Goal: Task Accomplishment & Management: Manage account settings

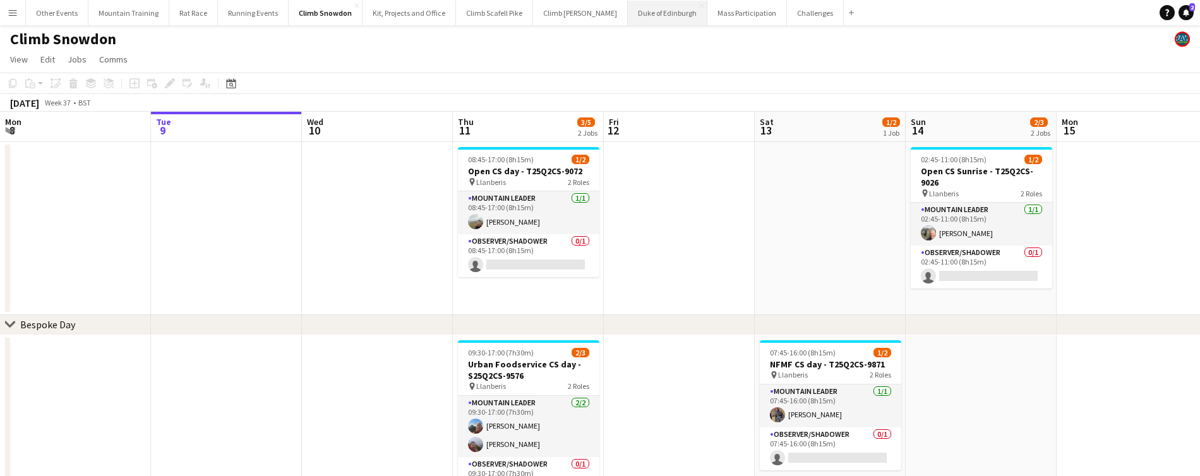
scroll to position [1, 0]
click at [633, 13] on button "Duke of Edinburgh Close" at bounding box center [668, 13] width 80 height 25
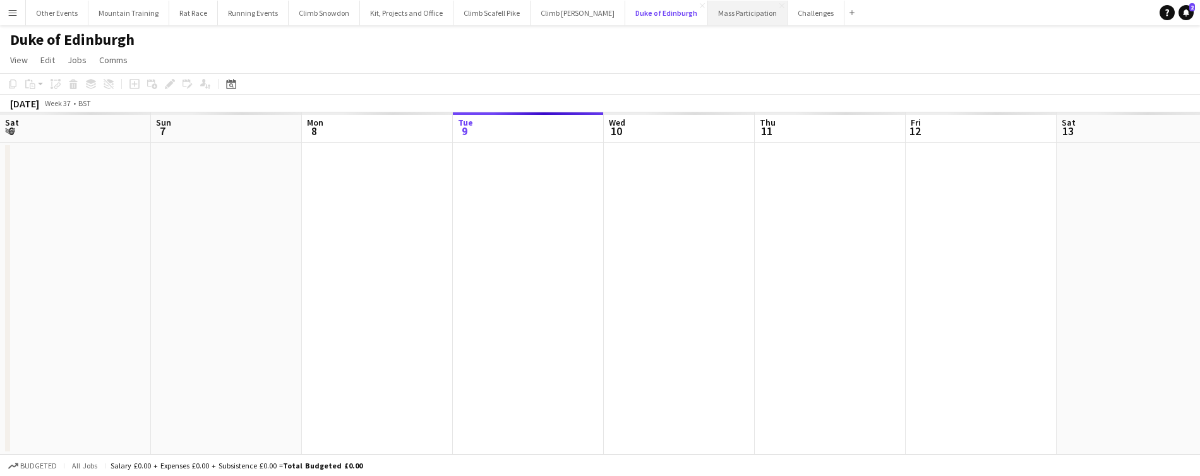
scroll to position [0, 302]
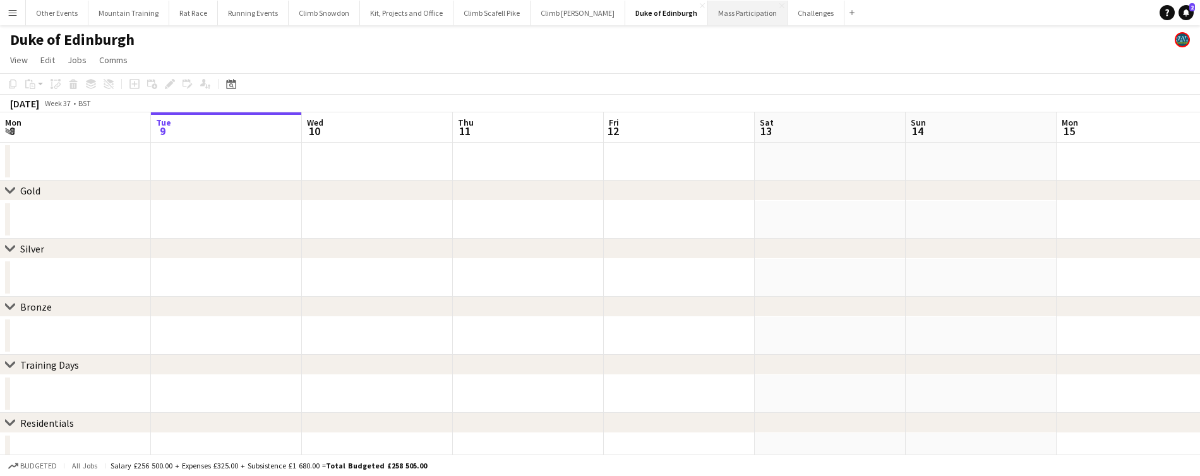
click at [708, 11] on button "Mass Participation Close" at bounding box center [748, 13] width 80 height 25
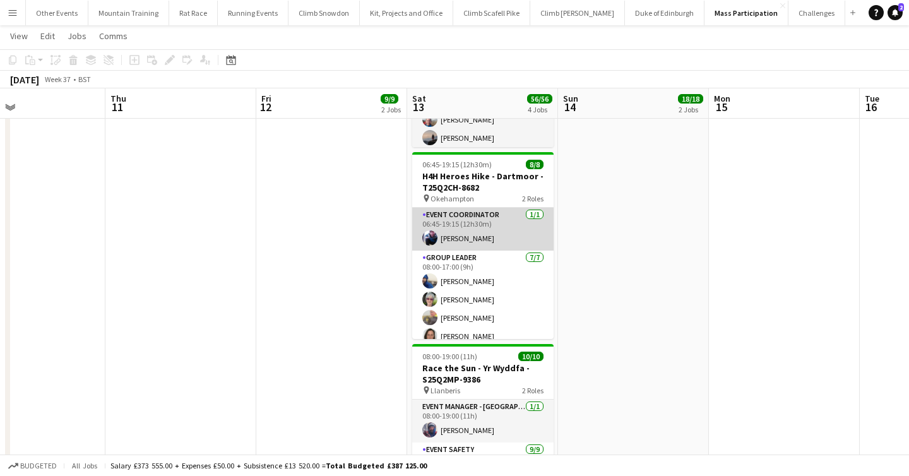
click at [498, 232] on app-card-role "Event Coordinator 1/1 06:45-19:15 (12h30m) Alistair Sertin" at bounding box center [482, 229] width 141 height 43
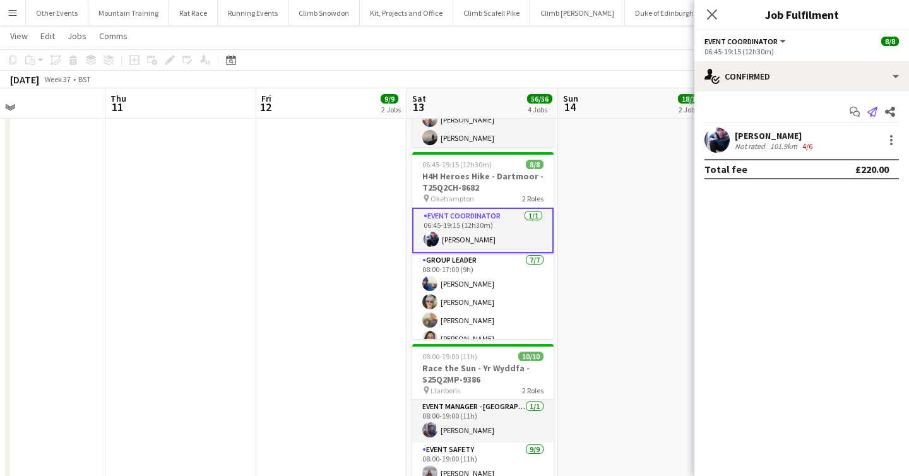
click at [879, 114] on app-icon "Send notification" at bounding box center [873, 112] width 18 height 18
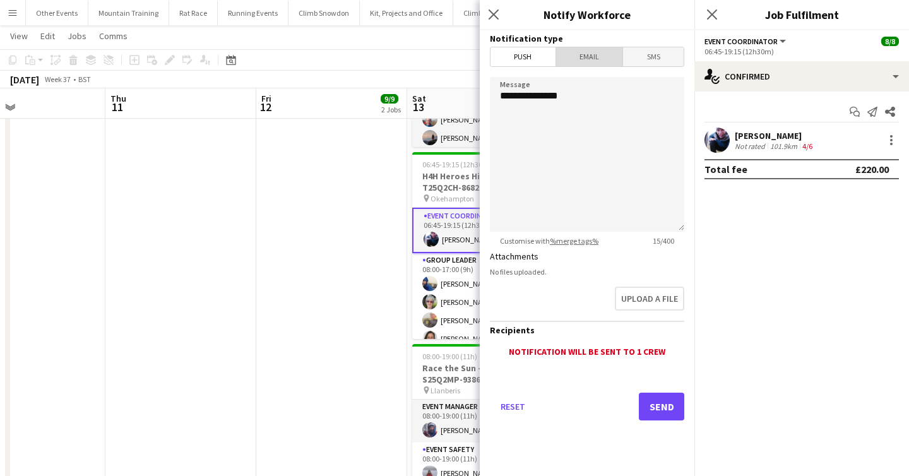
click at [609, 59] on span "Email" at bounding box center [589, 56] width 67 height 19
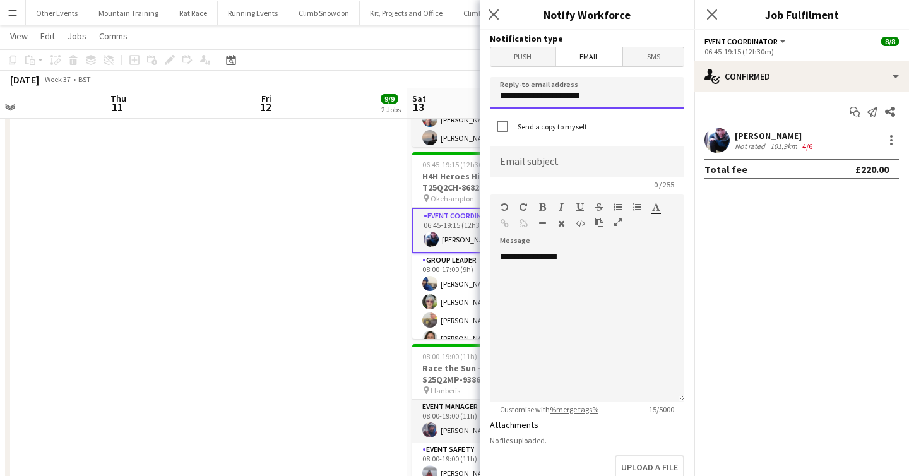
click at [598, 93] on input "**********" at bounding box center [587, 93] width 195 height 32
click at [597, 93] on input "**********" at bounding box center [587, 93] width 195 height 32
type input "**********"
click at [588, 148] on input at bounding box center [587, 162] width 195 height 32
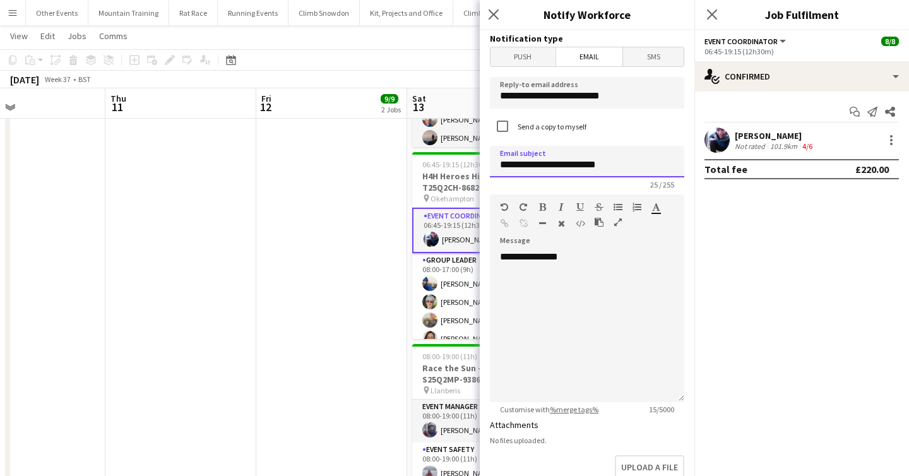
type input "**********"
click at [620, 321] on div "**********" at bounding box center [587, 327] width 195 height 152
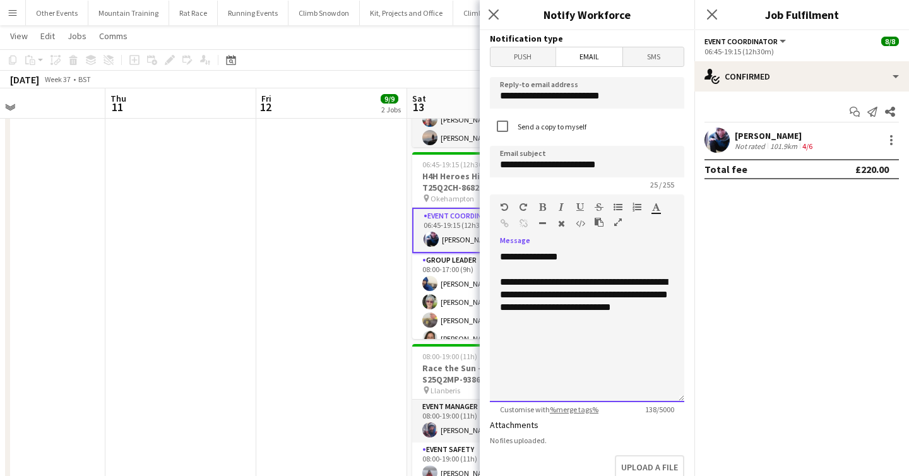
click at [673, 308] on div "**********" at bounding box center [587, 295] width 174 height 38
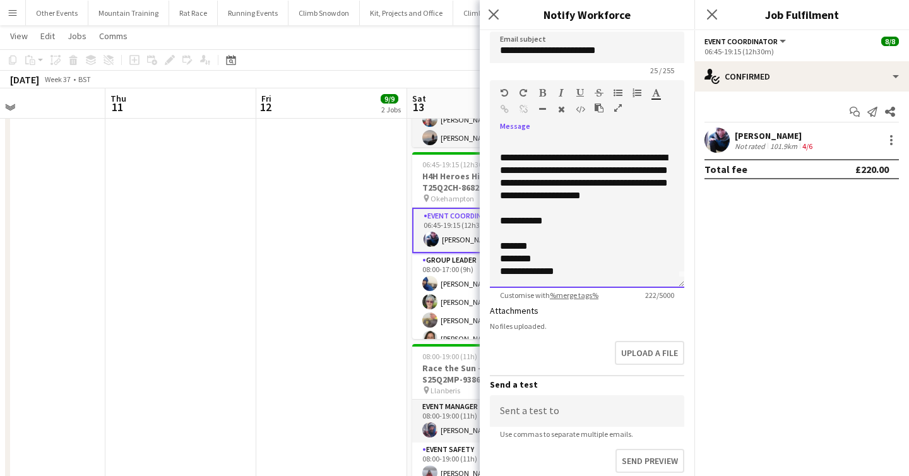
scroll to position [134, 0]
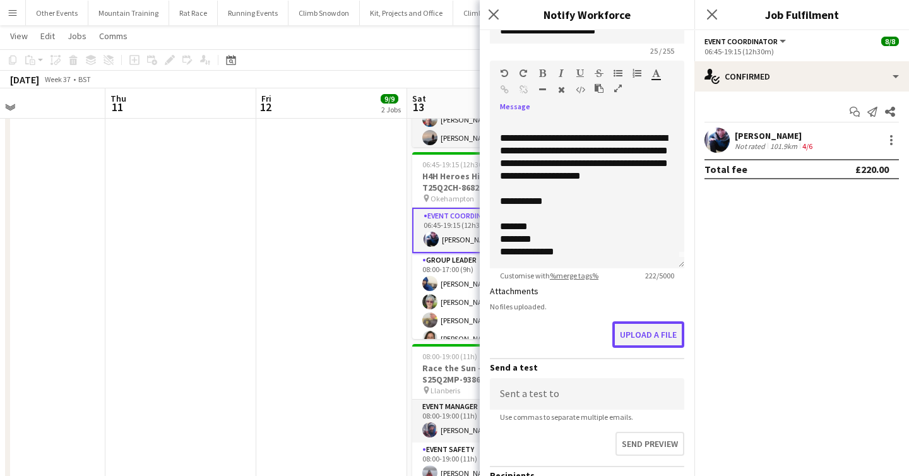
click at [638, 336] on button "Upload a file" at bounding box center [649, 334] width 72 height 27
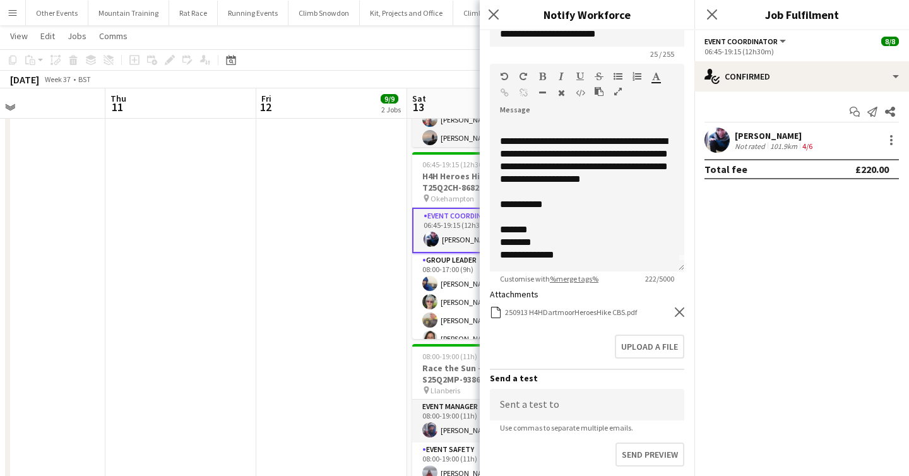
scroll to position [267, 0]
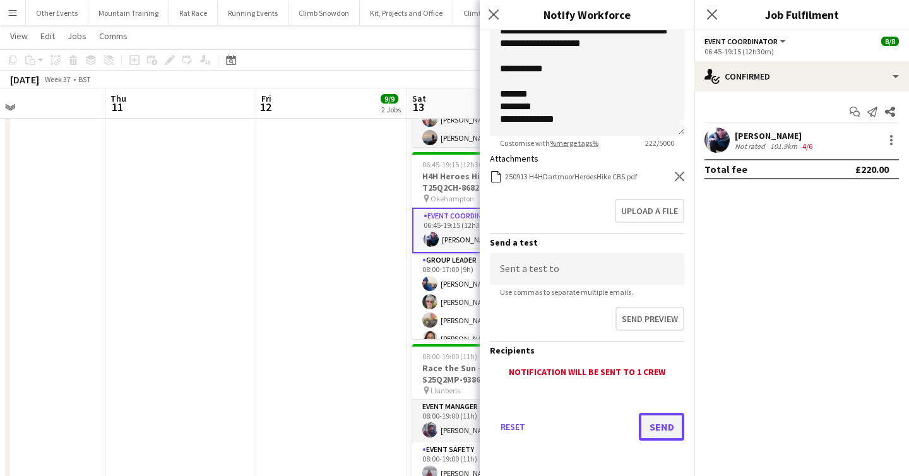
click at [662, 422] on button "Send" at bounding box center [661, 427] width 45 height 28
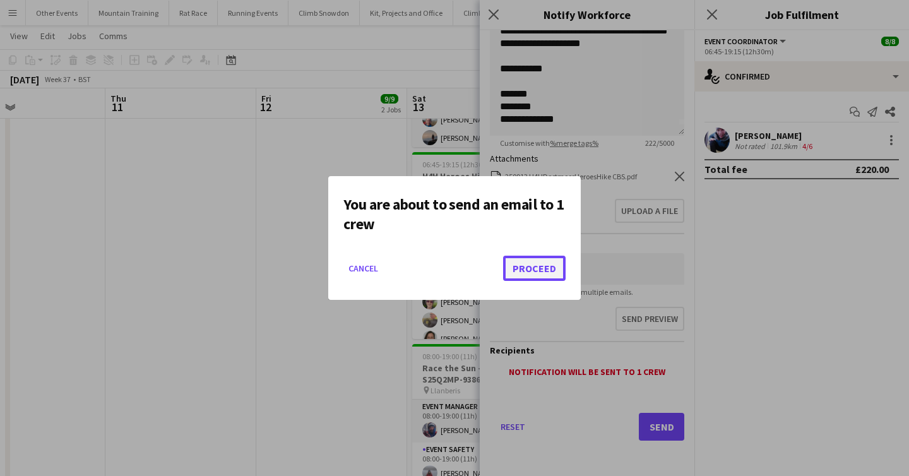
click at [525, 261] on button "Proceed" at bounding box center [534, 268] width 63 height 25
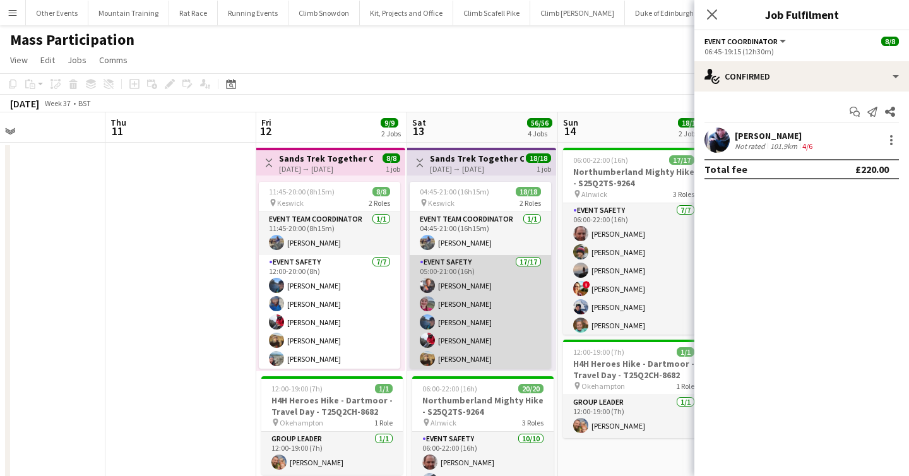
click at [461, 313] on app-card-role "Event Safety 17/17 05:00-21:00 (16h) Ryan McGlen Isobel Nicholson Erin McLeod T…" at bounding box center [480, 423] width 141 height 336
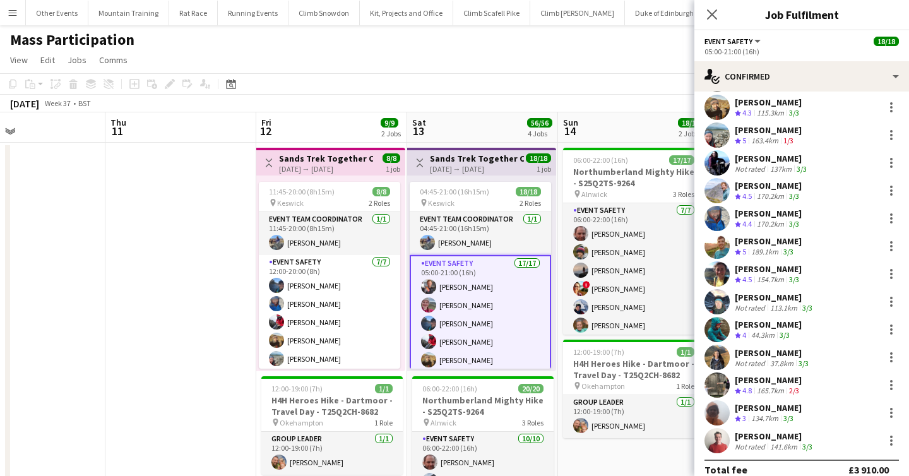
scroll to position [158, 0]
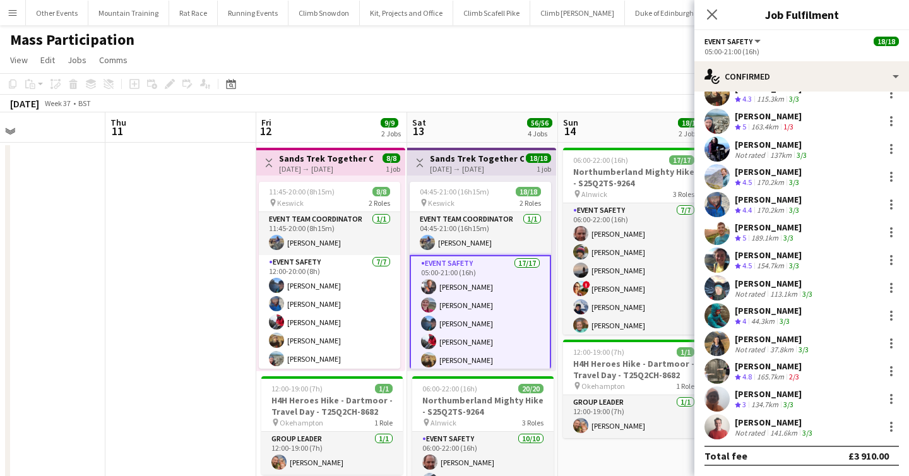
click at [762, 374] on div "165.7km" at bounding box center [771, 377] width 32 height 11
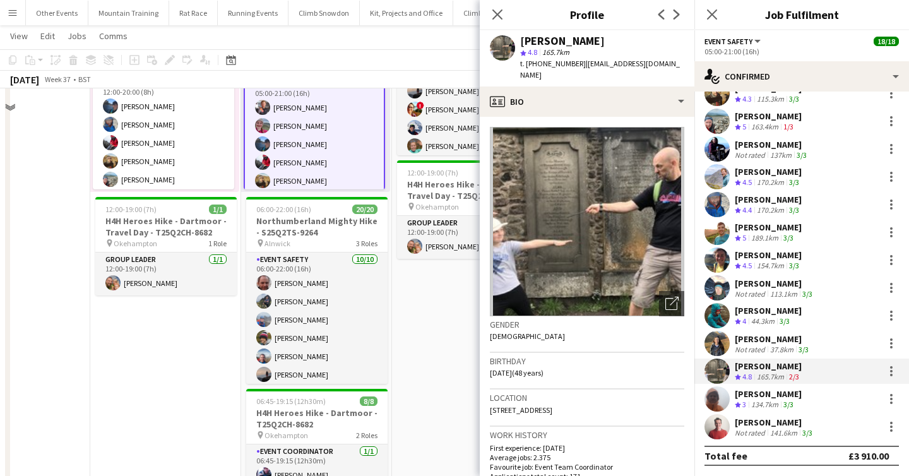
scroll to position [239, 0]
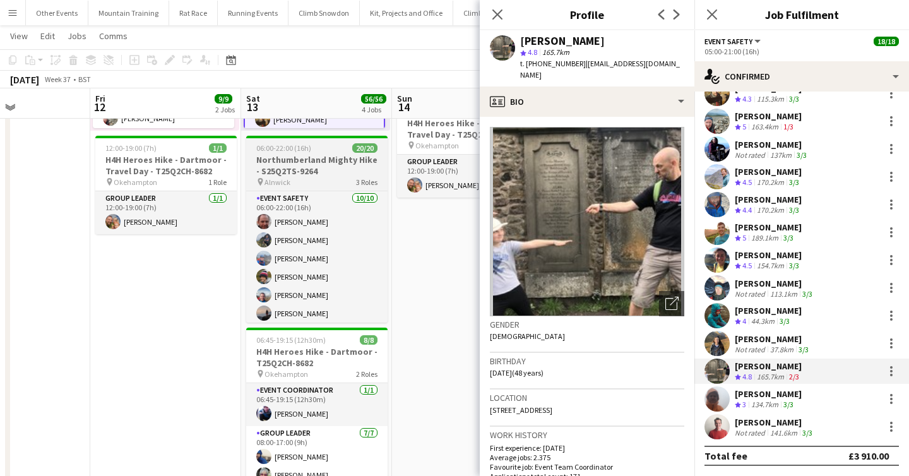
click at [318, 171] on h3 "Northumberland Mighty Hike - S25Q2TS-9264" at bounding box center [316, 165] width 141 height 23
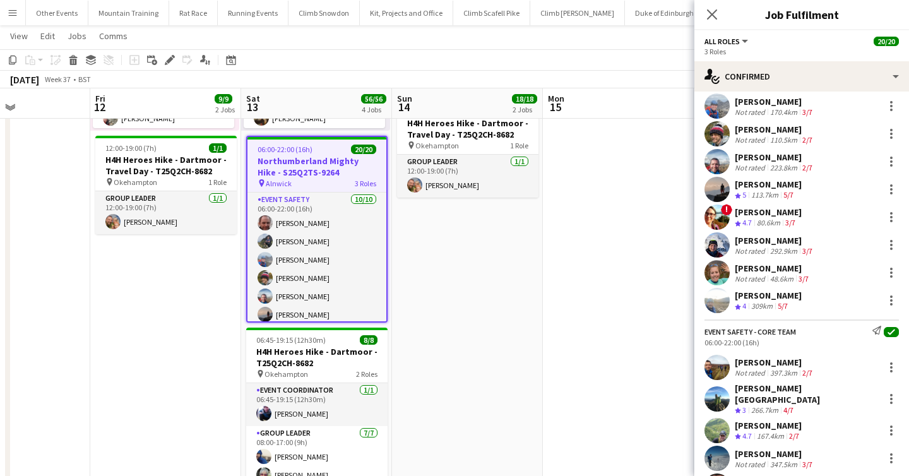
scroll to position [99, 0]
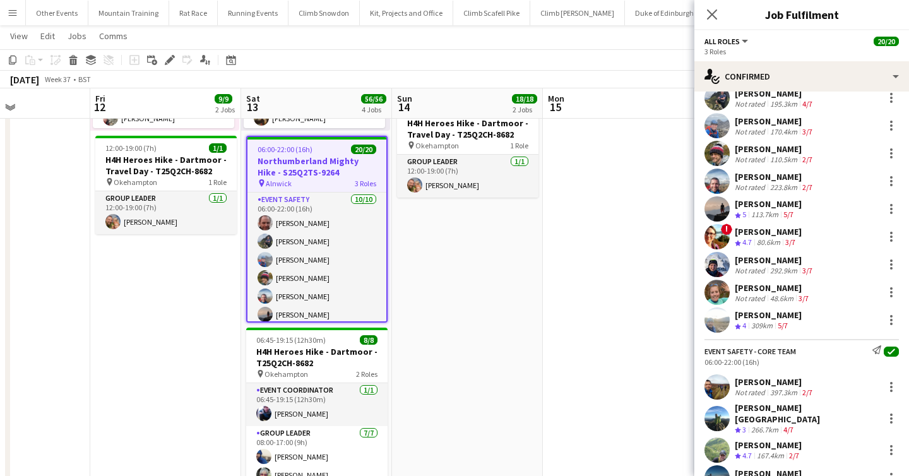
click at [778, 285] on div "[PERSON_NAME]" at bounding box center [773, 287] width 76 height 11
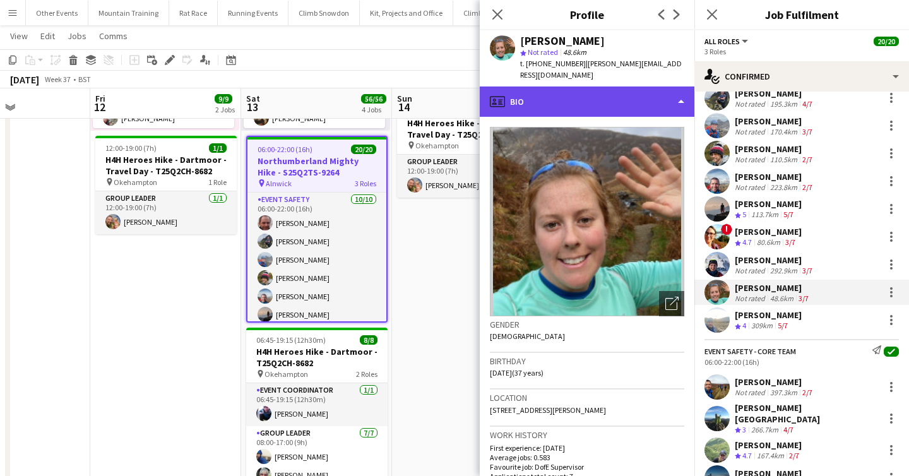
click at [648, 87] on div "profile Bio" at bounding box center [587, 102] width 215 height 30
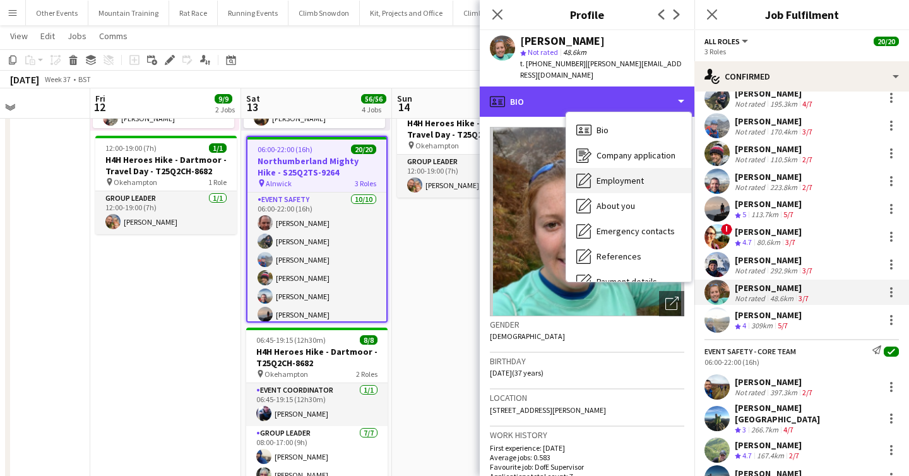
scroll to position [144, 0]
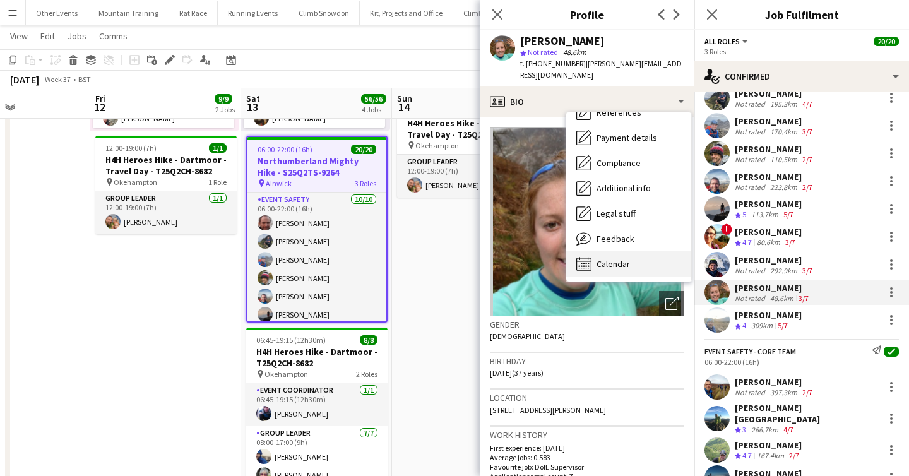
click at [635, 251] on div "Calendar Calendar" at bounding box center [628, 263] width 125 height 25
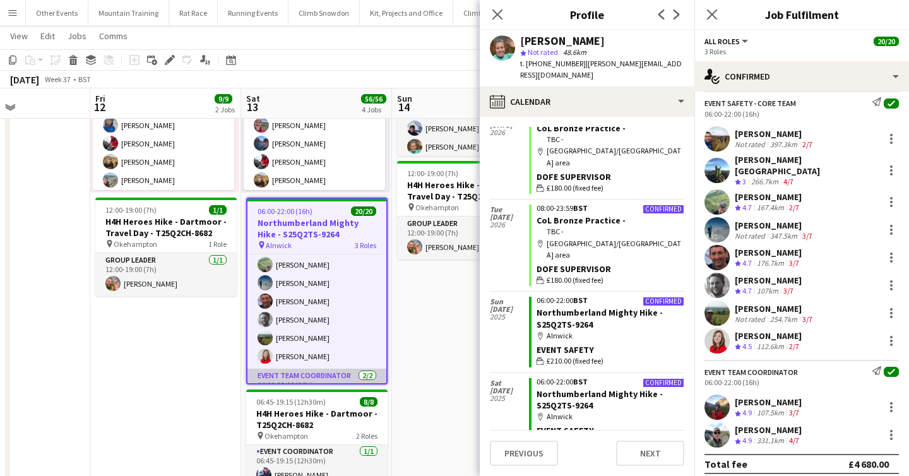
scroll to position [311, 0]
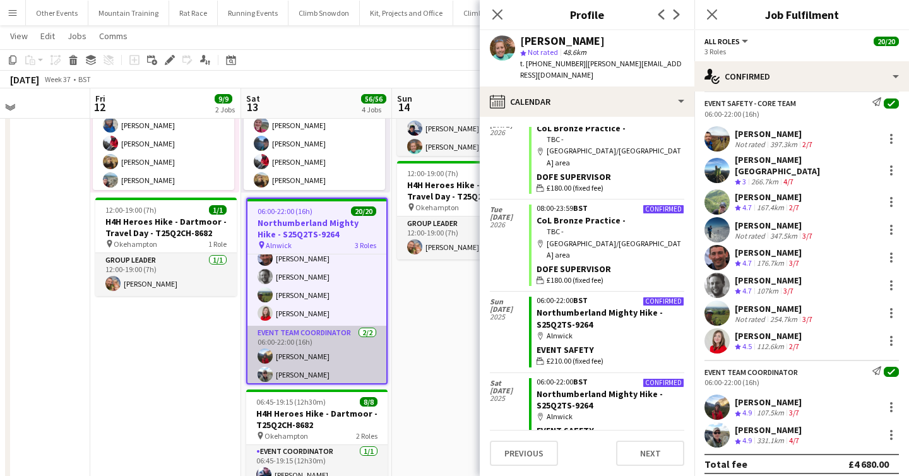
click at [319, 345] on app-card-role "Event Team Coordinator 2/2 06:00-22:00 (16h) Gemma Grewar Mark McKenzie" at bounding box center [317, 356] width 139 height 61
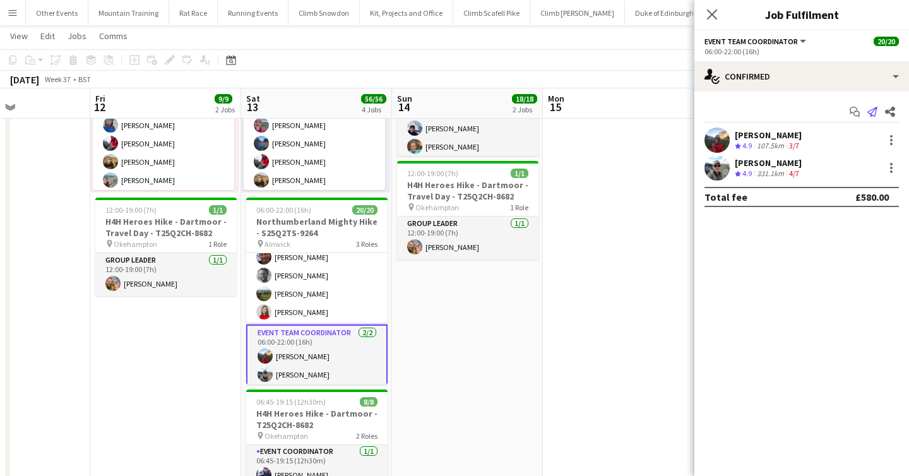
click at [877, 112] on icon "Send notification" at bounding box center [873, 112] width 10 height 10
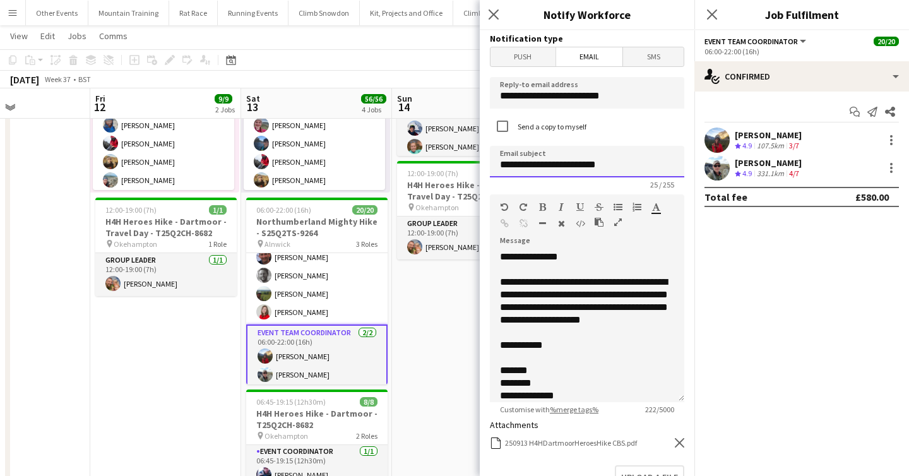
click at [525, 165] on input "**********" at bounding box center [587, 162] width 195 height 32
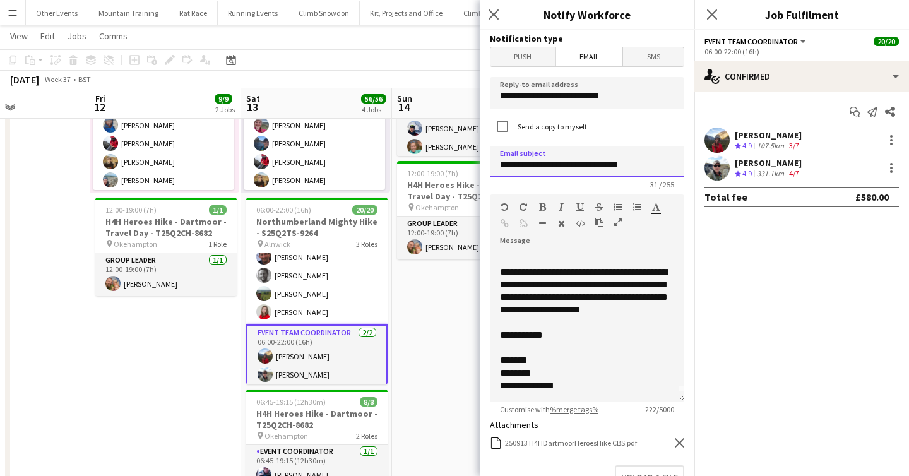
type input "**********"
click at [679, 438] on div "250913 H4HDartmoorHeroesHike CBS.pdf 250913 H4HDartmoorHeroesHike CBS.pdf Remove" at bounding box center [587, 443] width 195 height 12
click at [678, 441] on icon "Remove" at bounding box center [679, 442] width 9 height 9
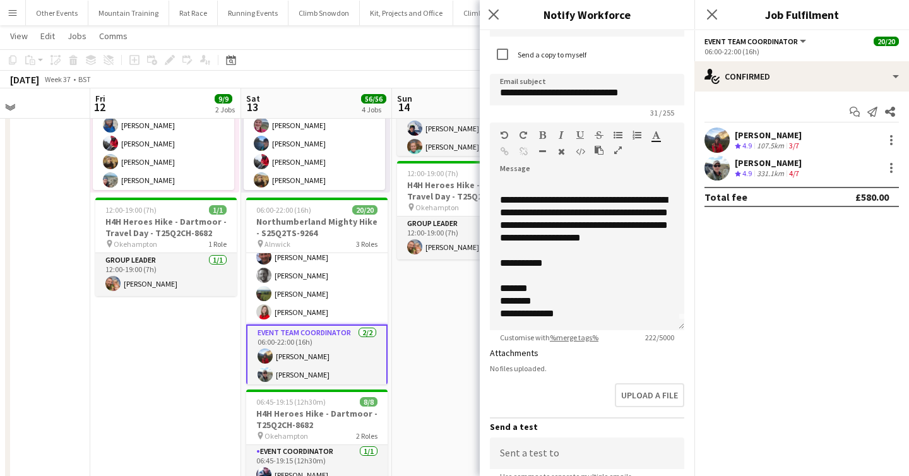
scroll to position [156, 0]
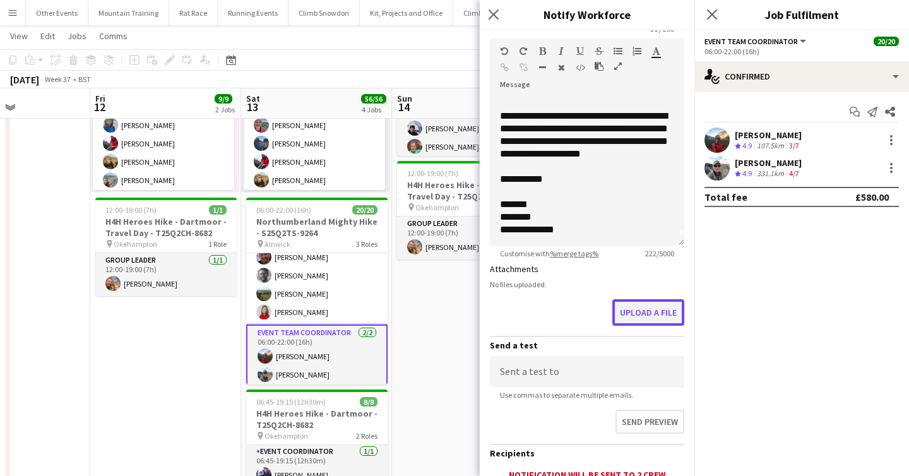
click at [643, 314] on button "Upload a file" at bounding box center [649, 312] width 72 height 27
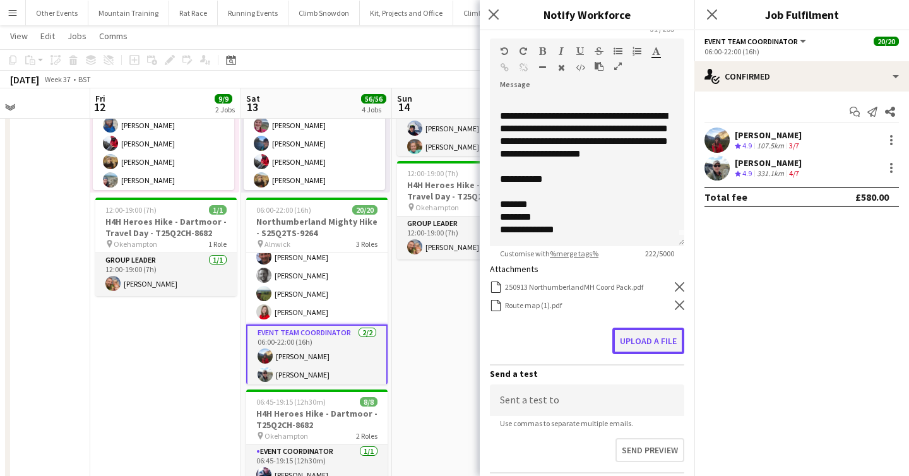
click at [645, 340] on button "Upload a file" at bounding box center [649, 341] width 72 height 27
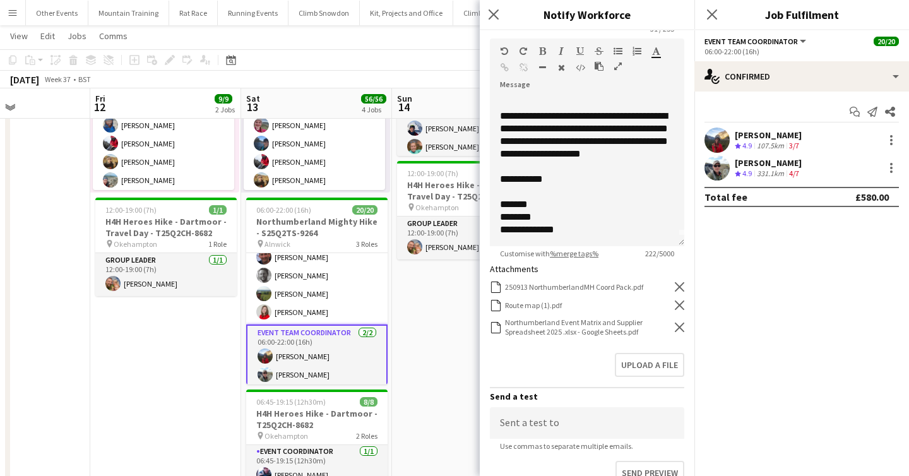
scroll to position [0, 0]
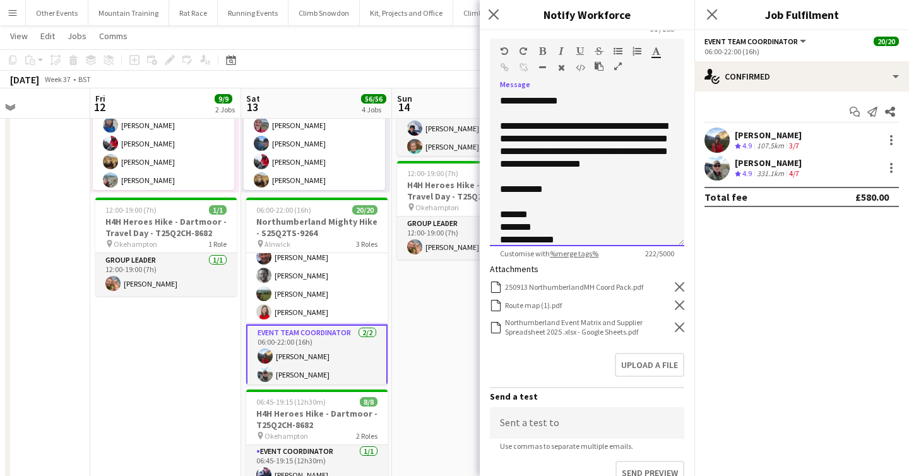
click at [669, 161] on div "**********" at bounding box center [587, 145] width 174 height 51
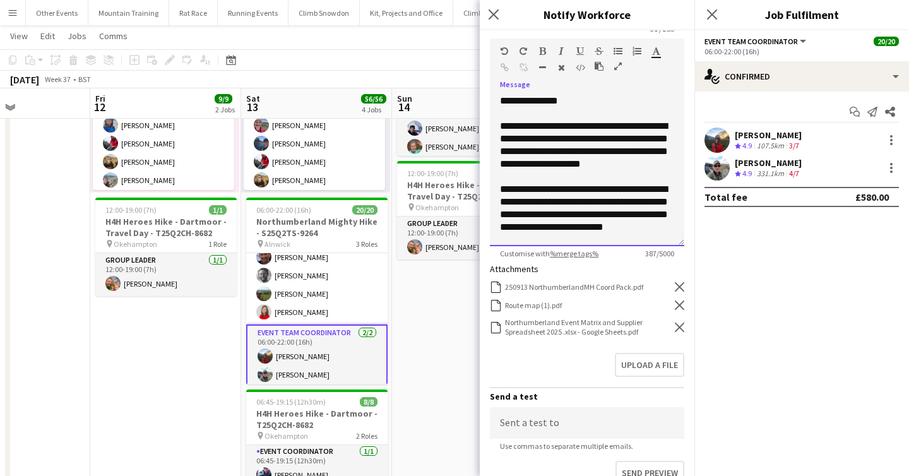
scroll to position [1, 0]
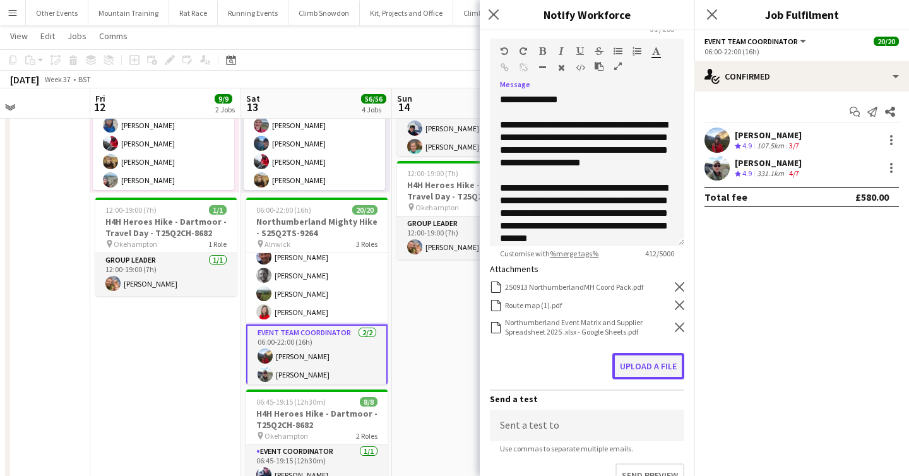
click at [645, 374] on button "Upload a file" at bounding box center [649, 366] width 72 height 27
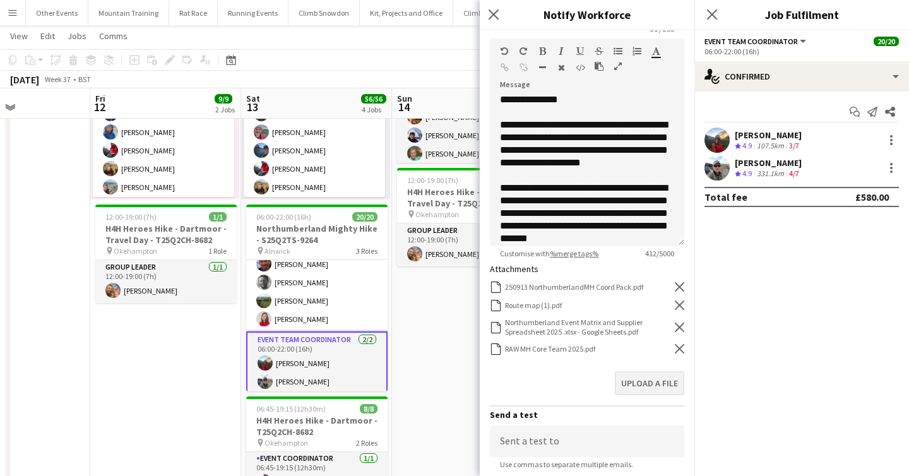
scroll to position [173, 0]
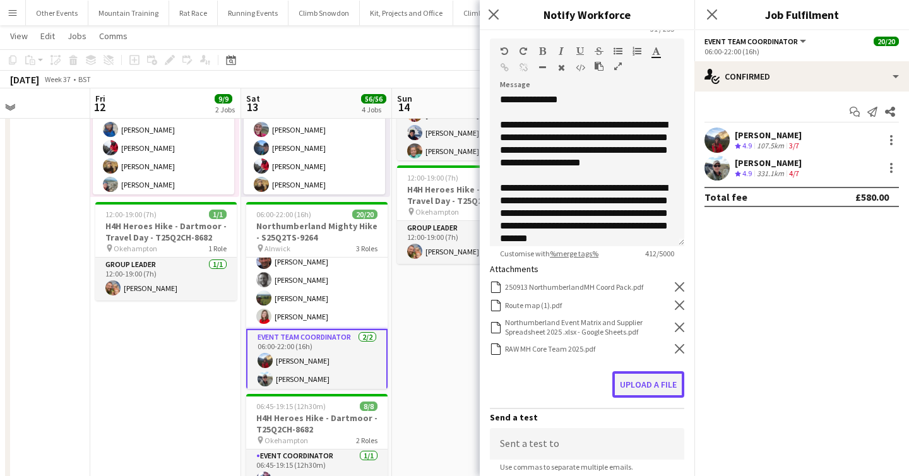
click at [644, 383] on button "Upload a file" at bounding box center [649, 384] width 72 height 27
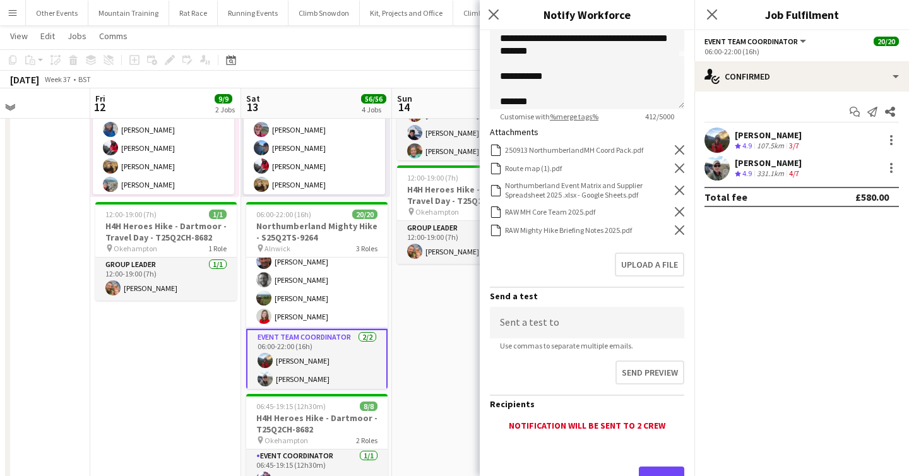
scroll to position [347, 0]
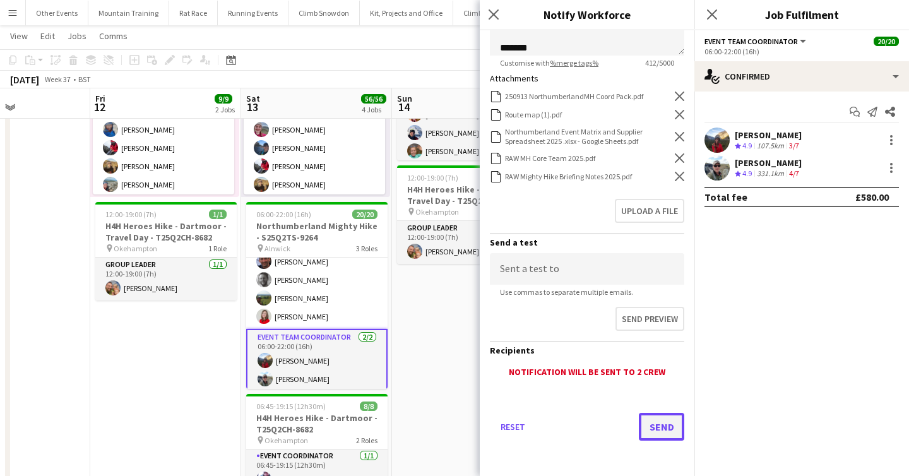
click at [669, 424] on button "Send" at bounding box center [661, 427] width 45 height 28
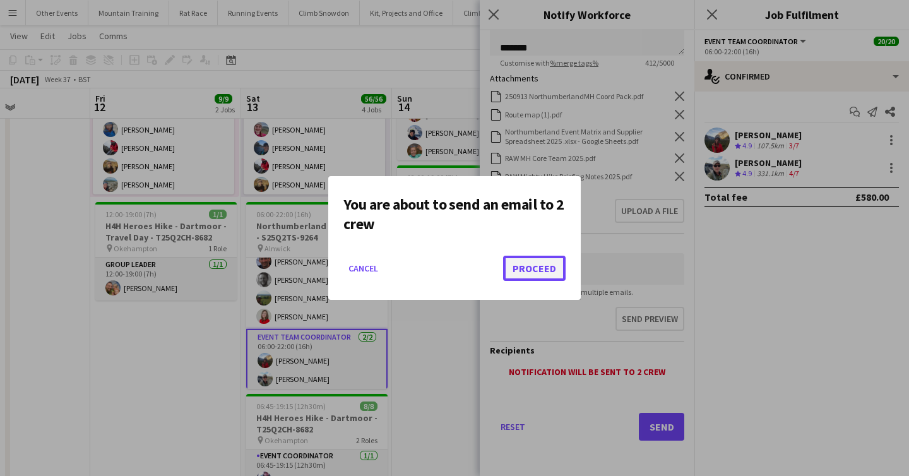
click at [539, 260] on button "Proceed" at bounding box center [534, 268] width 63 height 25
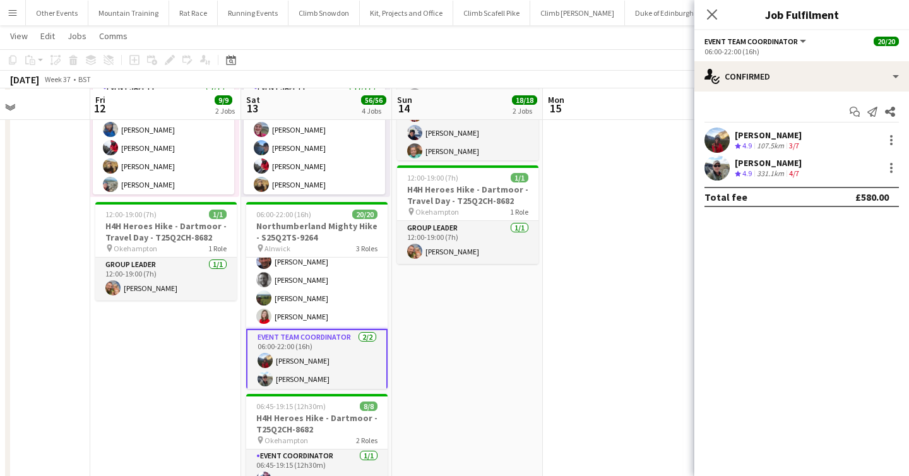
scroll to position [174, 0]
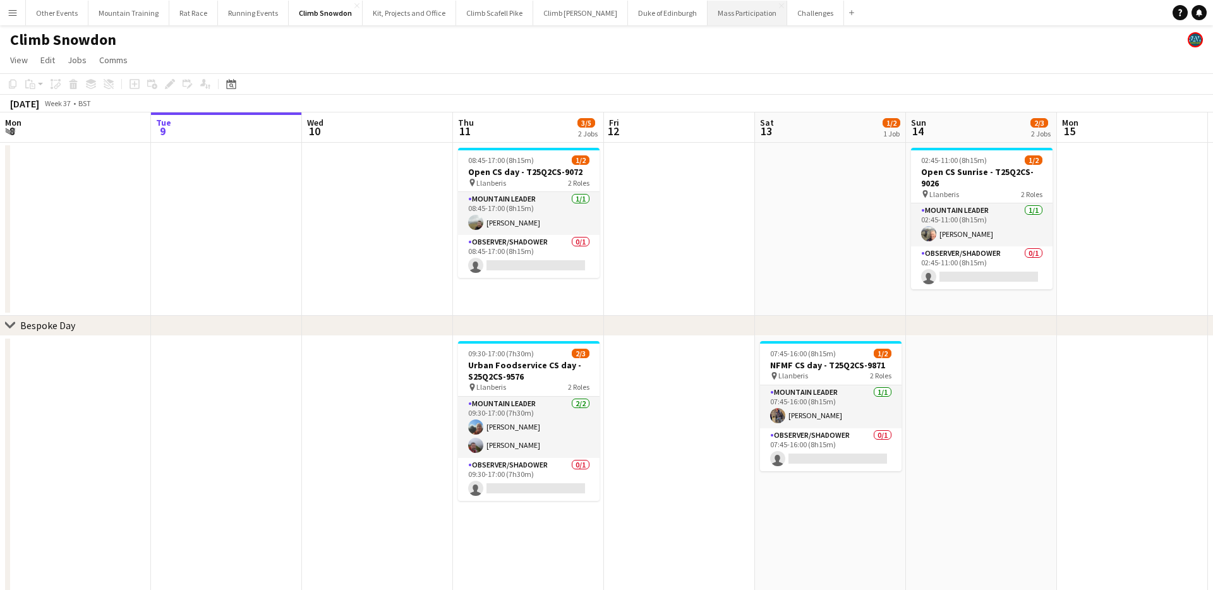
click at [730, 14] on button "Mass Participation Close" at bounding box center [747, 13] width 80 height 25
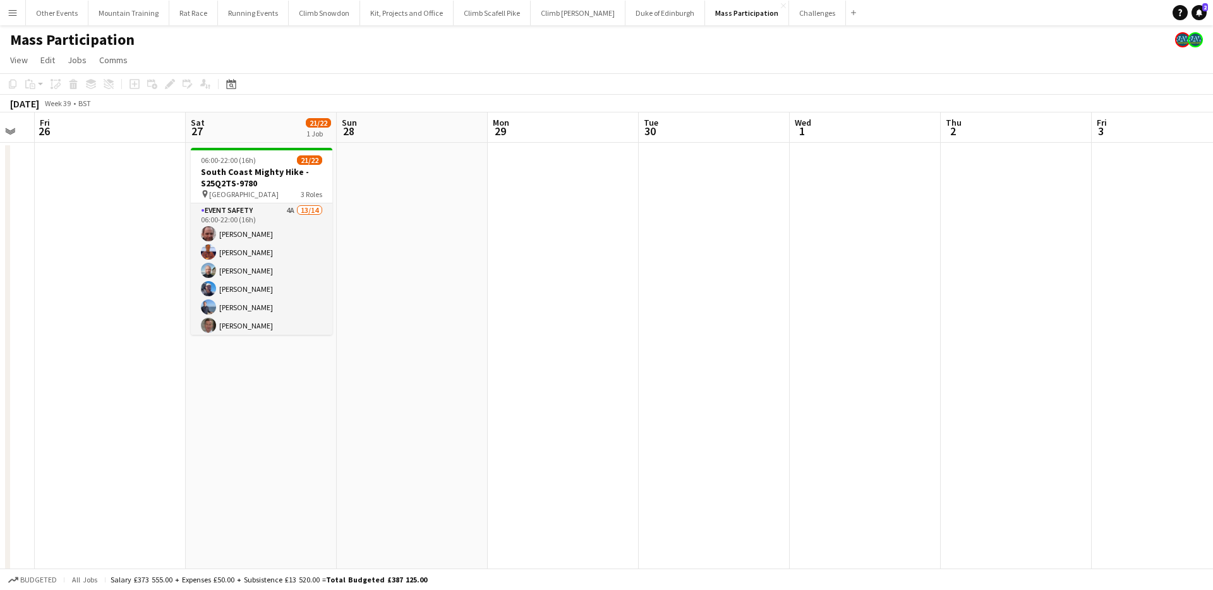
drag, startPoint x: 234, startPoint y: 273, endPoint x: 695, endPoint y: 225, distance: 463.4
click at [233, 273] on app-card-role "Event Safety 4A 13/14 06:00-22:00 (16h) [PERSON_NAME] [PERSON_NAME] [PERSON_NAM…" at bounding box center [261, 345] width 141 height 285
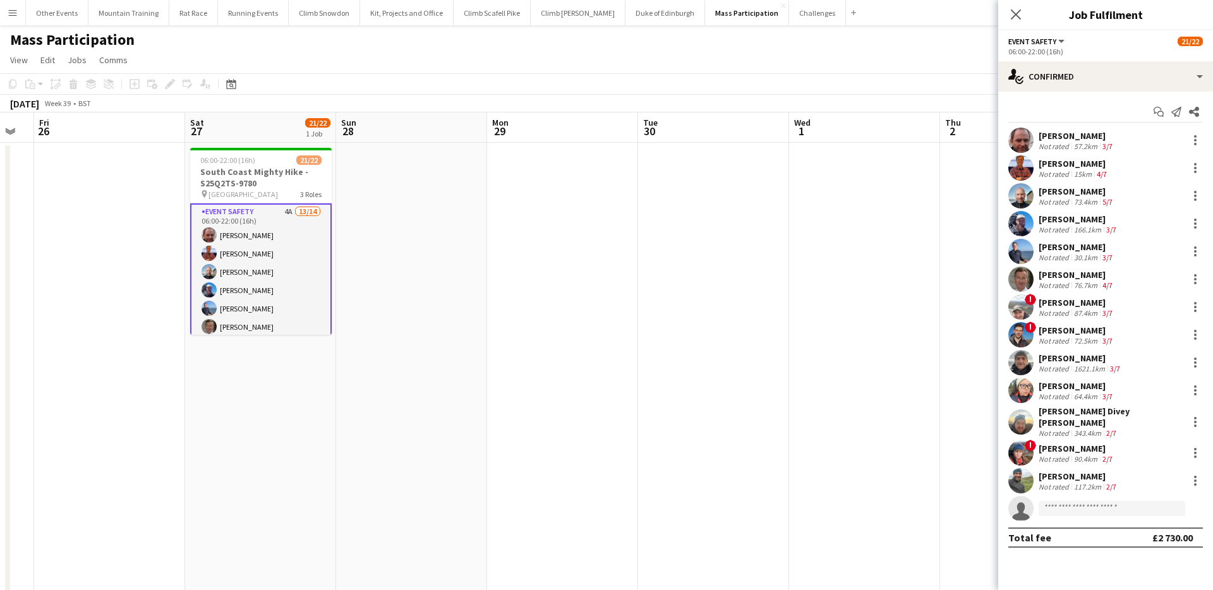
scroll to position [1, 0]
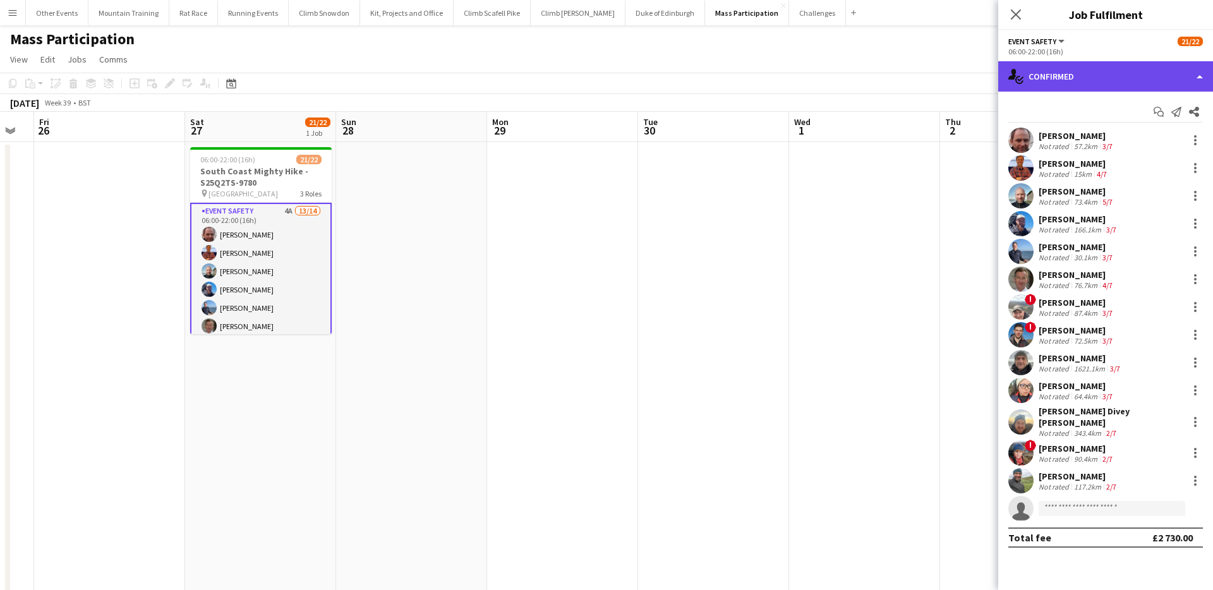
click at [1107, 85] on div "single-neutral-actions-check-2 Confirmed" at bounding box center [1105, 76] width 215 height 30
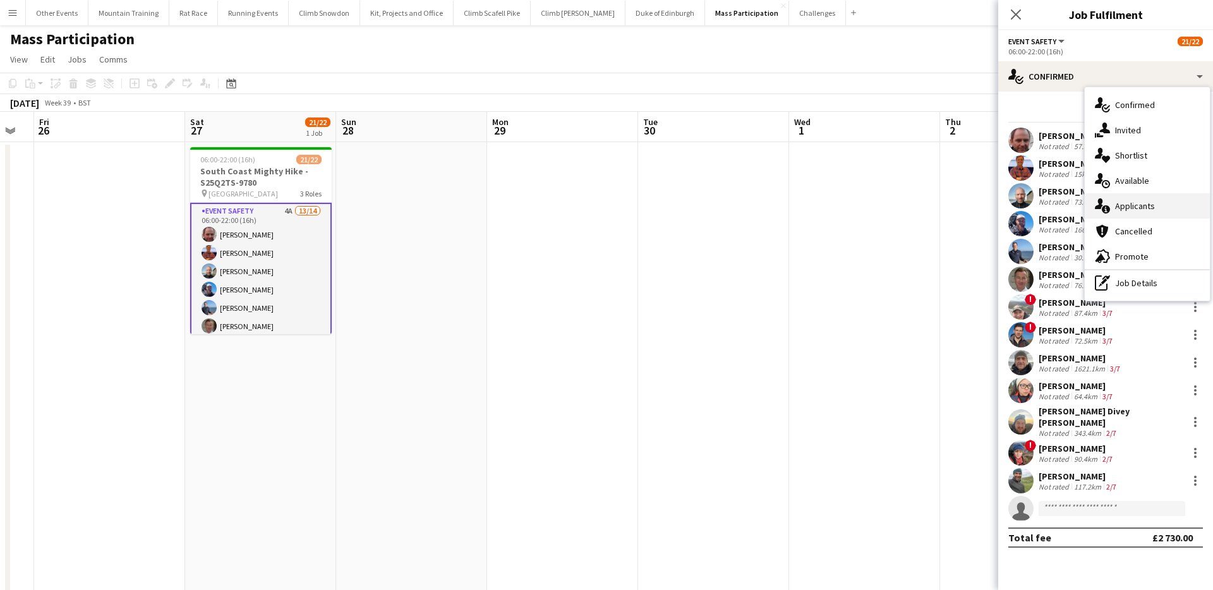
click at [1140, 207] on span "Applicants" at bounding box center [1135, 205] width 40 height 11
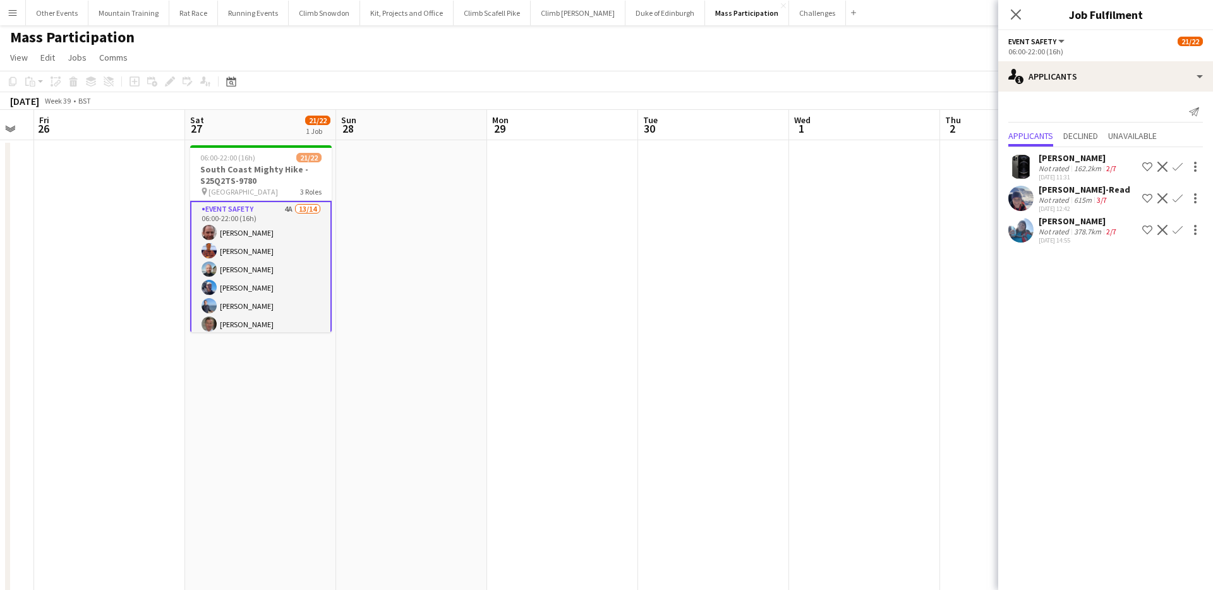
scroll to position [0, 0]
click at [1180, 197] on app-icon "Confirm" at bounding box center [1177, 198] width 10 height 10
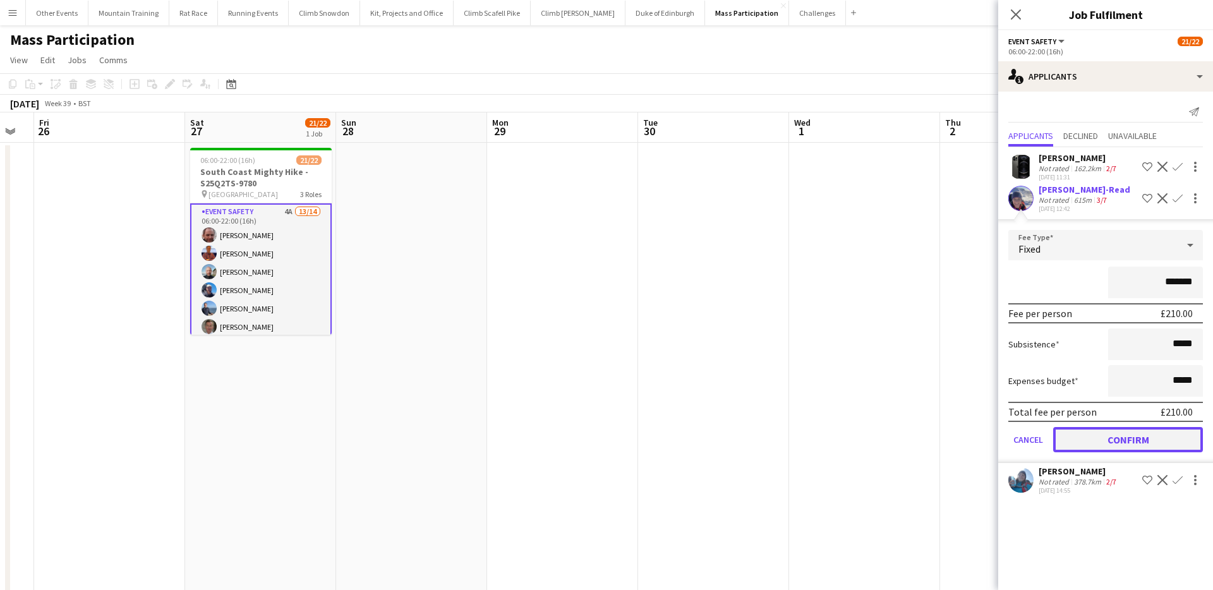
click at [1119, 440] on button "Confirm" at bounding box center [1128, 439] width 150 height 25
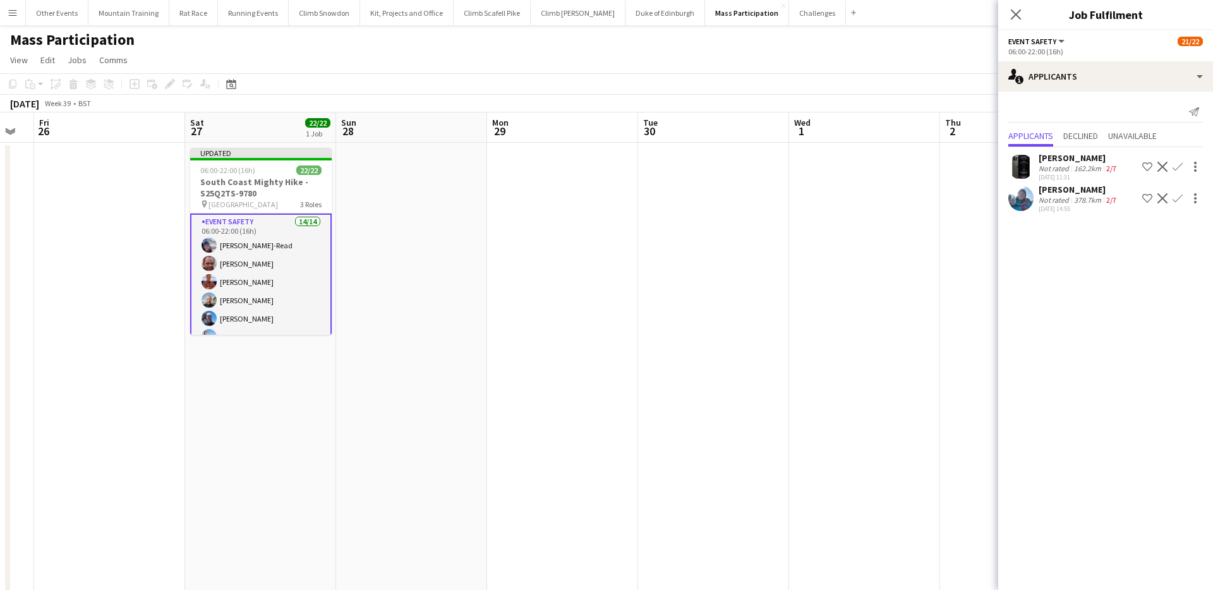
click at [439, 74] on app-toolbar "Copy Paste Paste Command V Paste with crew Command Shift V Paste linked Job [GE…" at bounding box center [606, 83] width 1213 height 21
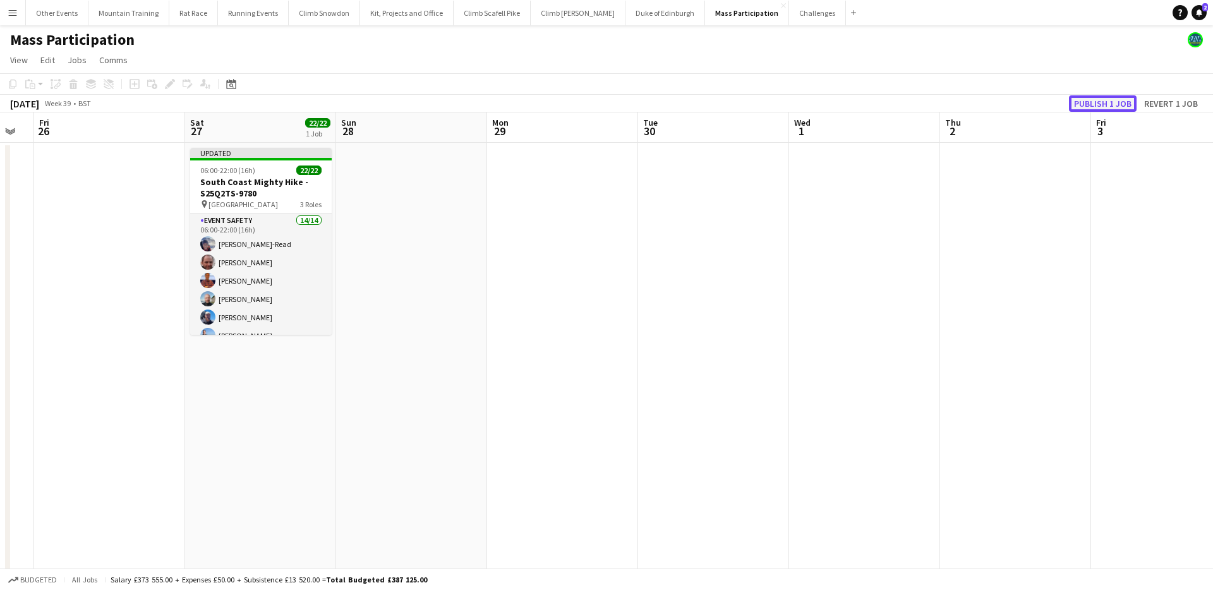
click at [1103, 100] on button "Publish 1 job" at bounding box center [1103, 103] width 68 height 16
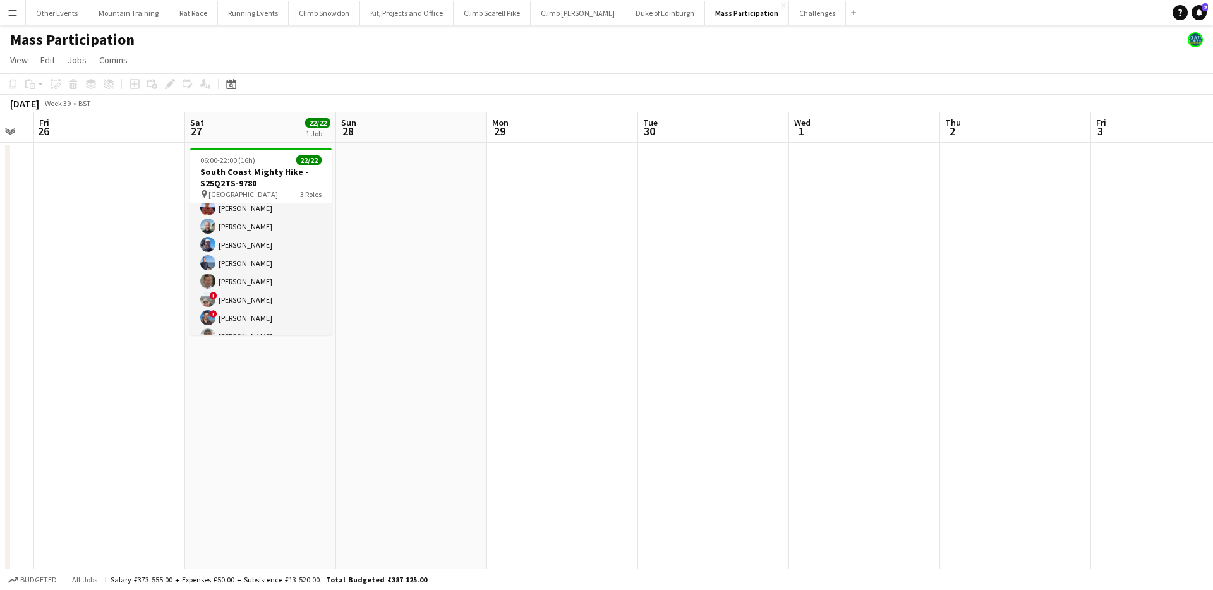
scroll to position [67, 0]
click at [261, 178] on h3 "South Coast Mighty Hike - S25Q2TS-9780" at bounding box center [260, 177] width 141 height 23
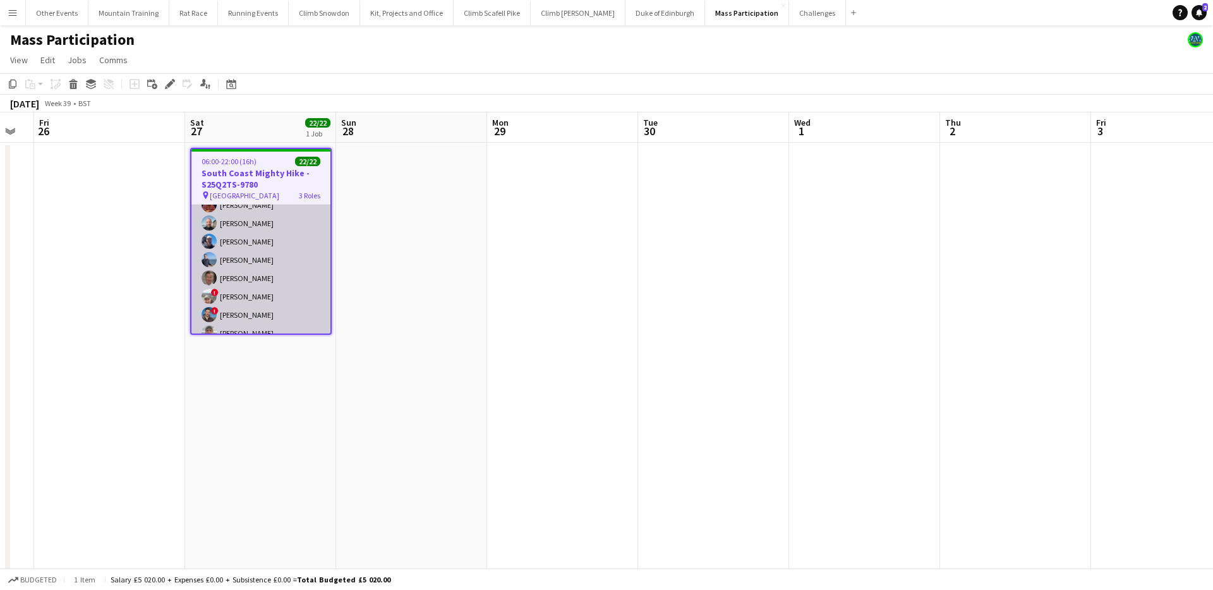
click at [260, 256] on app-card-role "Event Safety 14/14 06:00-22:00 (16h) [PERSON_NAME]-Read [PERSON_NAME] [PERSON_N…" at bounding box center [260, 280] width 139 height 285
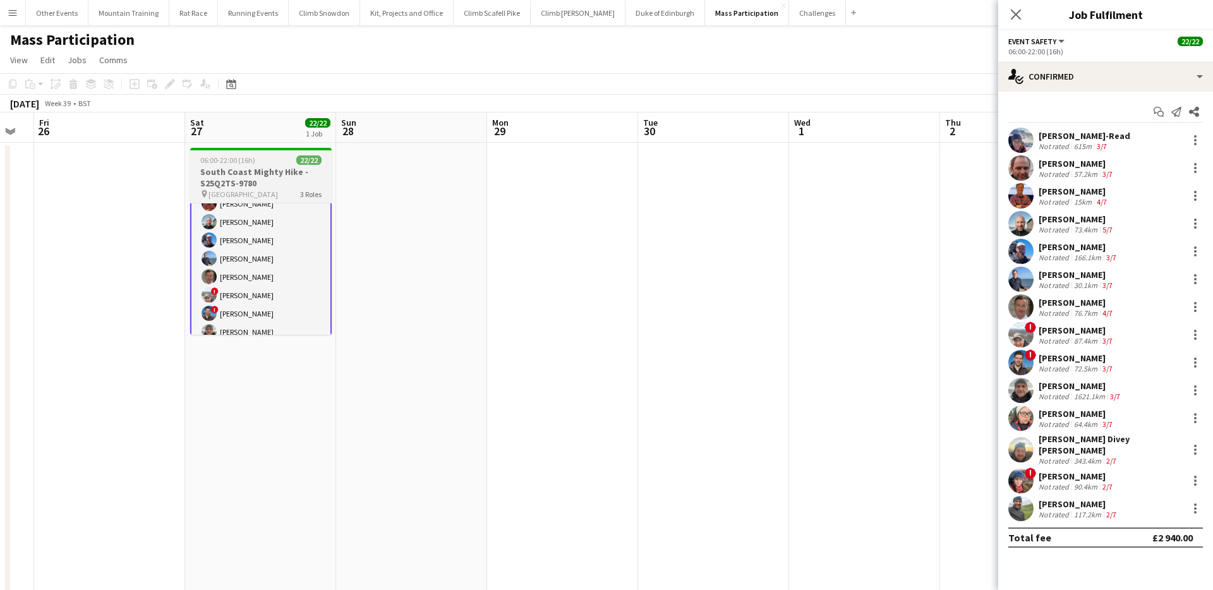
click at [271, 176] on h3 "South Coast Mighty Hike - S25Q2TS-9780" at bounding box center [260, 177] width 141 height 23
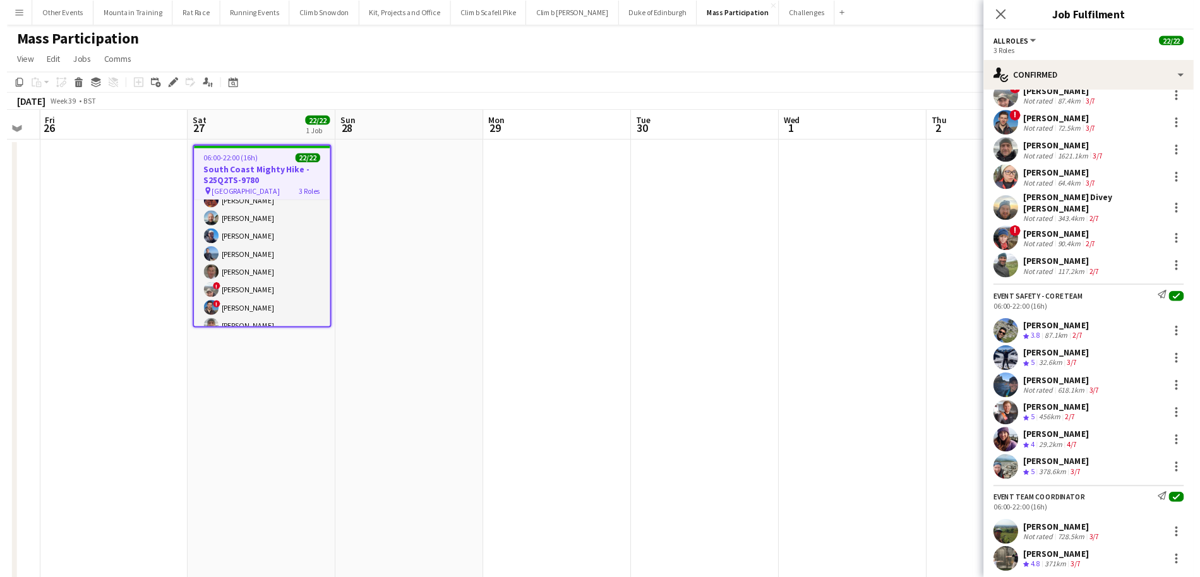
scroll to position [272, 0]
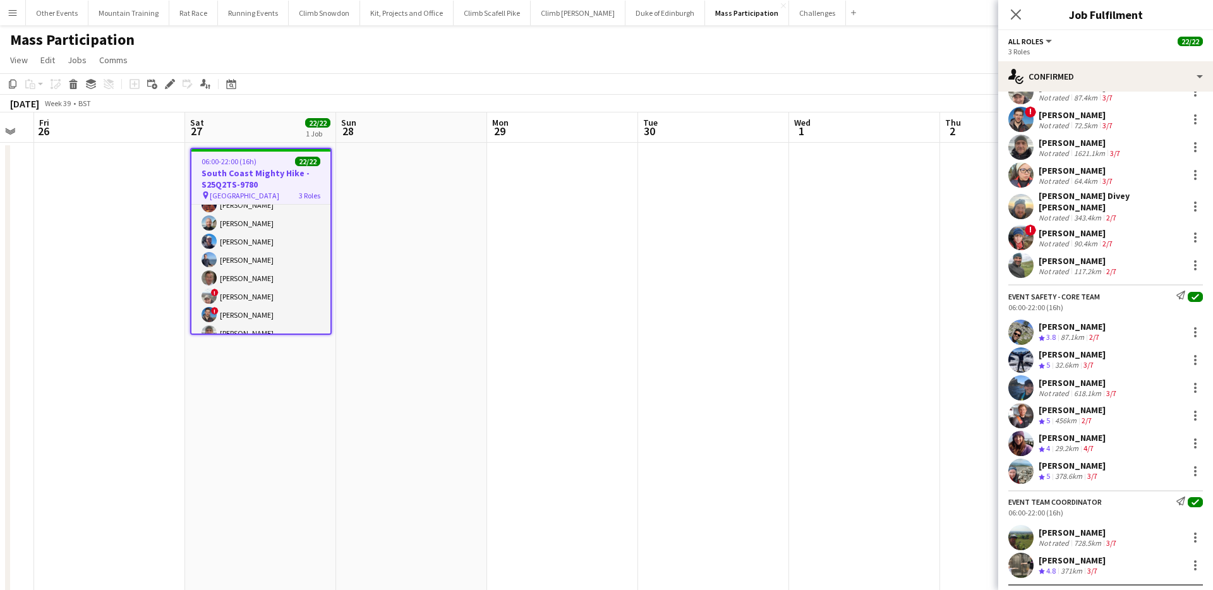
click at [1081, 151] on div "1621.1km" at bounding box center [1089, 152] width 36 height 9
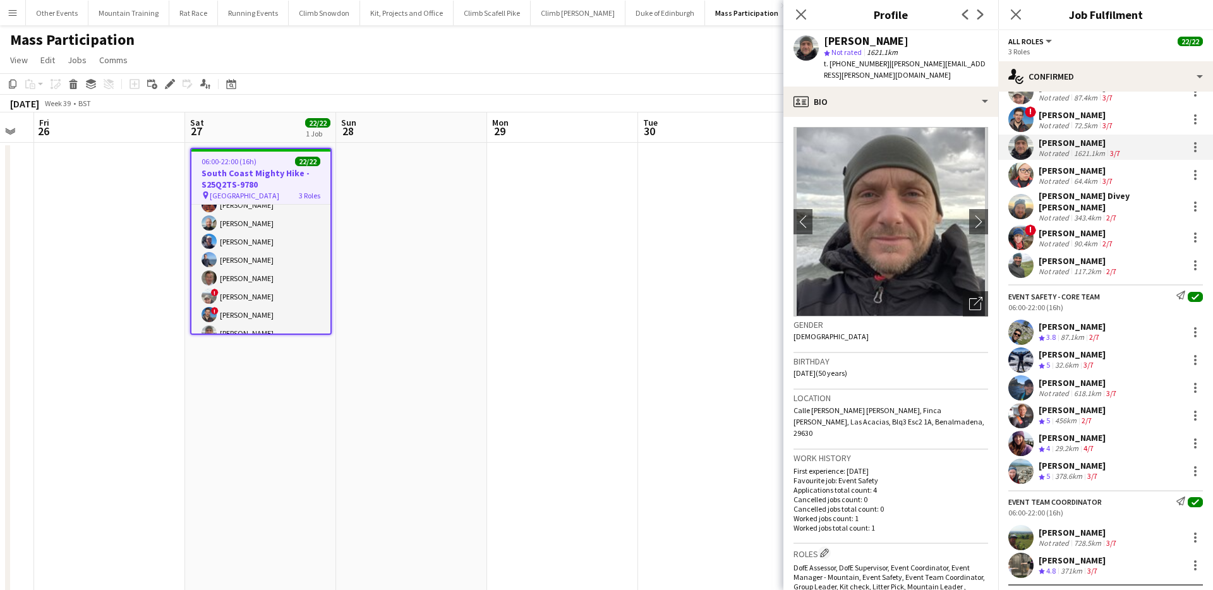
click at [1078, 174] on div "[PERSON_NAME]" at bounding box center [1076, 170] width 76 height 11
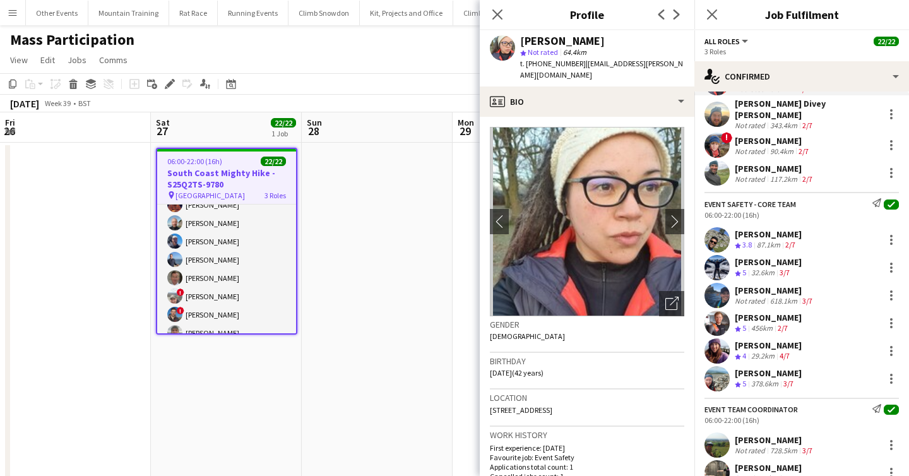
scroll to position [402, 0]
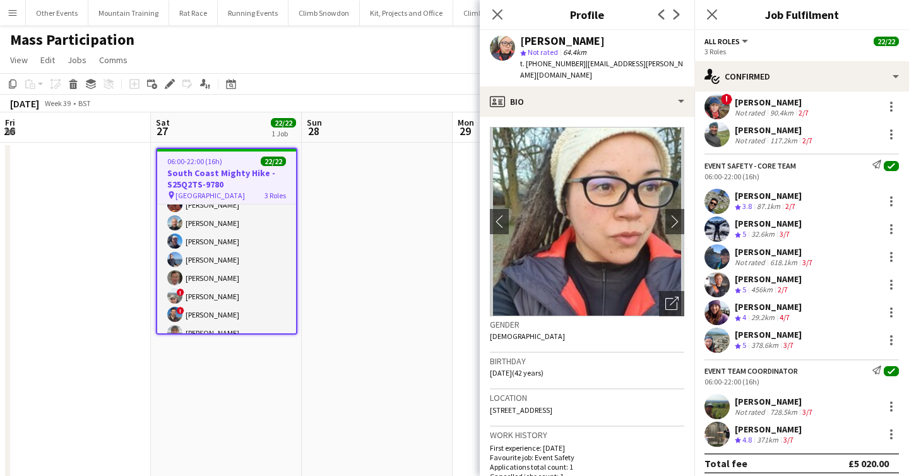
click at [760, 424] on div "[PERSON_NAME]" at bounding box center [768, 429] width 67 height 11
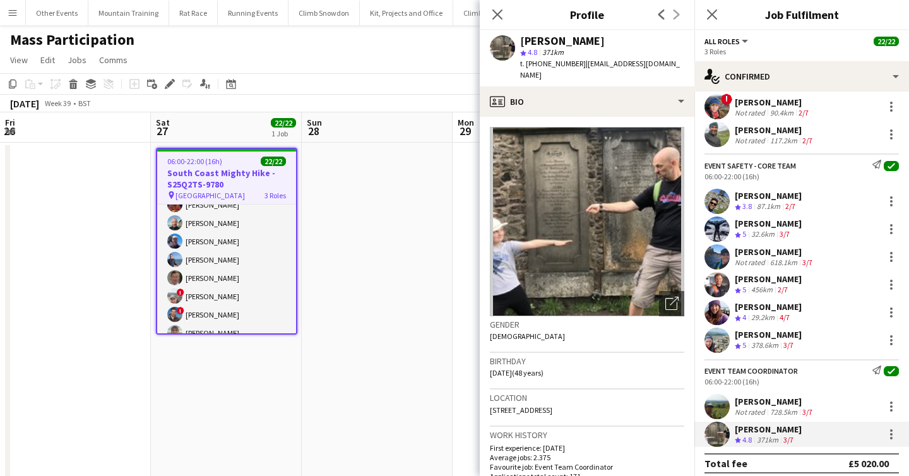
click at [791, 396] on div "[PERSON_NAME]" at bounding box center [775, 401] width 80 height 11
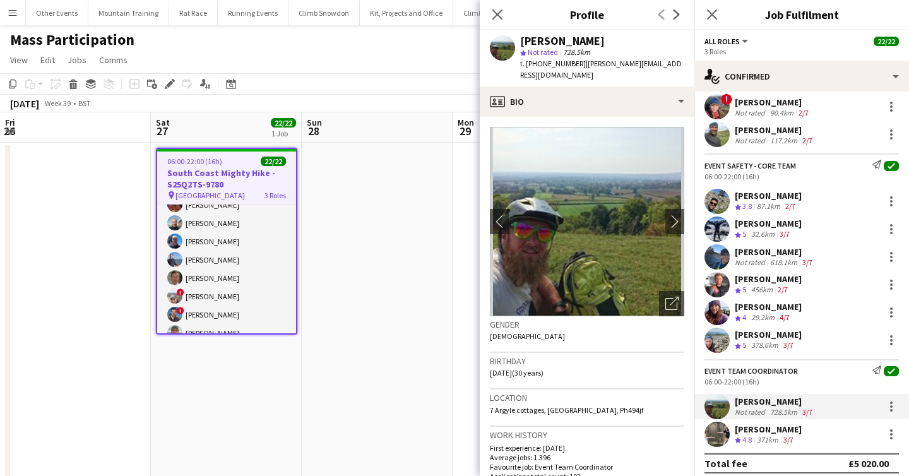
click at [757, 329] on div "[PERSON_NAME]" at bounding box center [768, 334] width 67 height 11
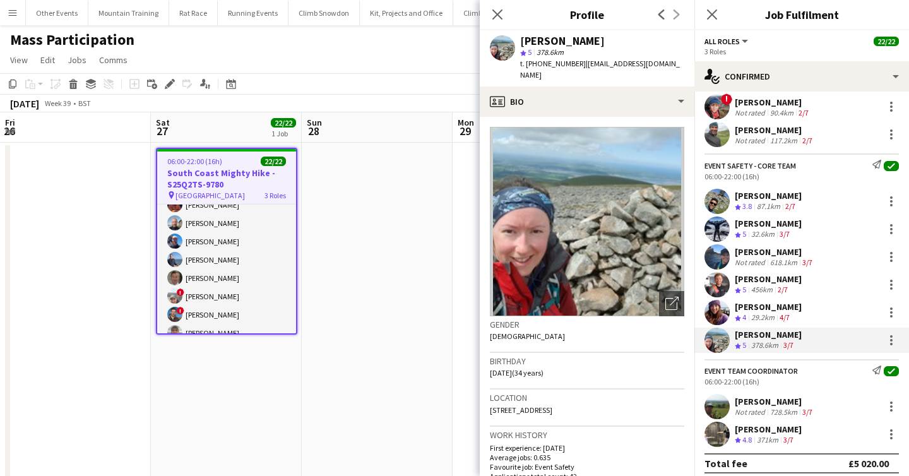
click at [760, 285] on div "456km" at bounding box center [762, 290] width 27 height 11
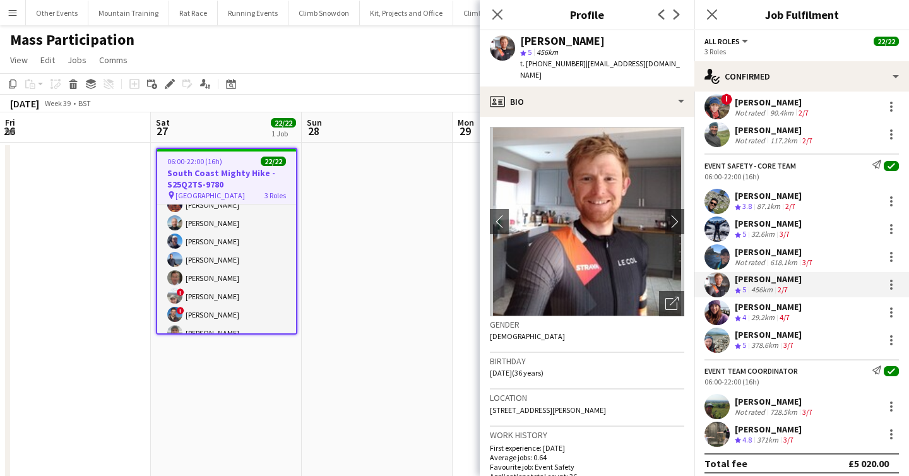
drag, startPoint x: 757, startPoint y: 255, endPoint x: 858, endPoint y: 212, distance: 110.0
click at [759, 258] on div "Not rated" at bounding box center [751, 262] width 33 height 9
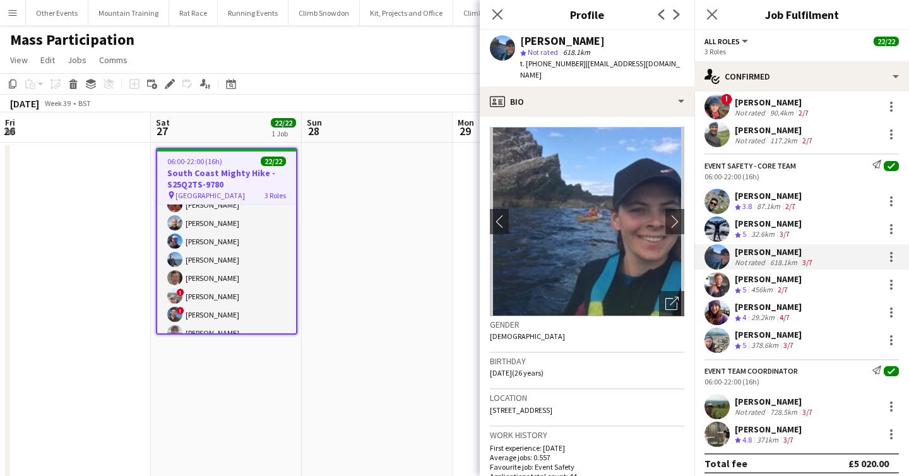
click at [772, 229] on div "32.6km" at bounding box center [763, 234] width 28 height 11
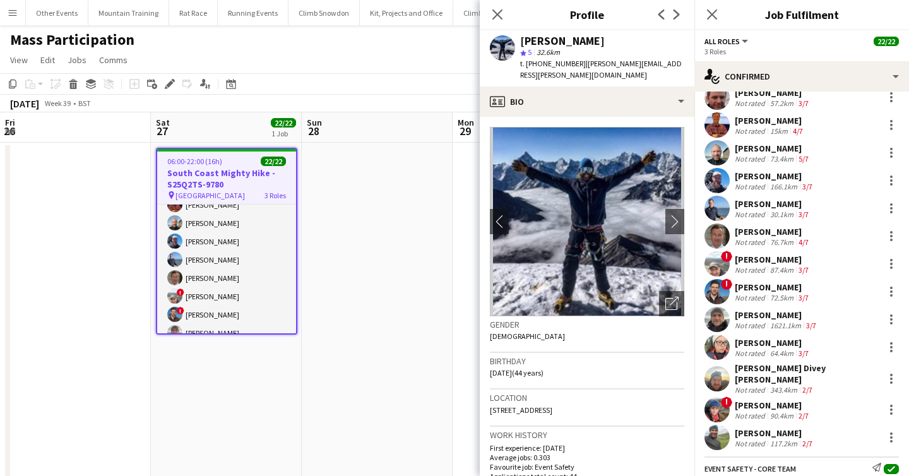
scroll to position [100, 0]
click at [748, 179] on div "[PERSON_NAME]" at bounding box center [775, 175] width 80 height 11
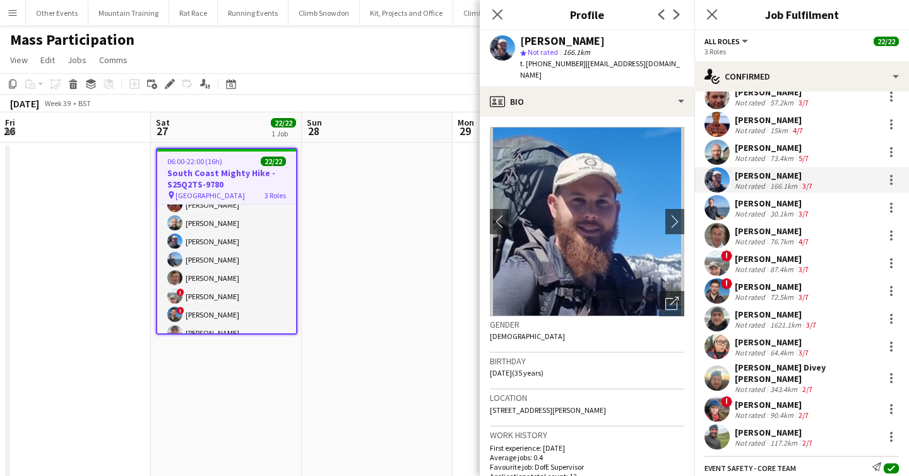
click at [772, 209] on div "30.1km" at bounding box center [782, 213] width 28 height 9
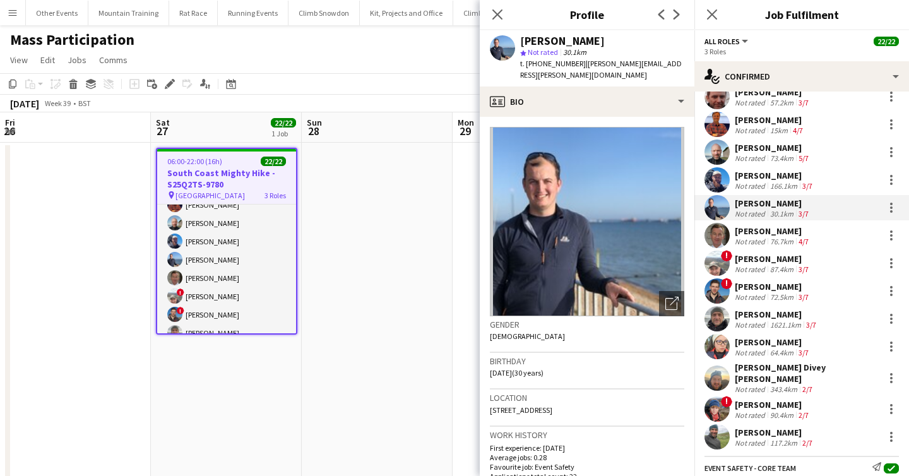
click at [788, 244] on div "76.7km" at bounding box center [782, 241] width 28 height 9
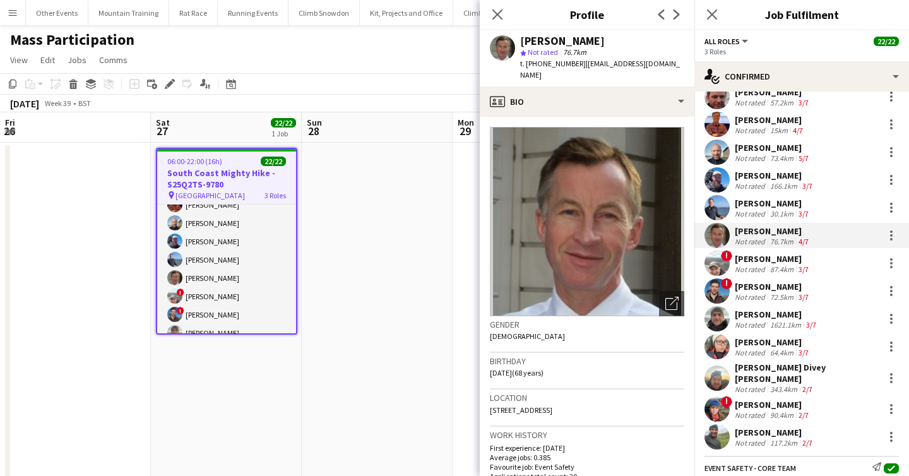
click at [772, 269] on div "87.4km" at bounding box center [782, 269] width 28 height 9
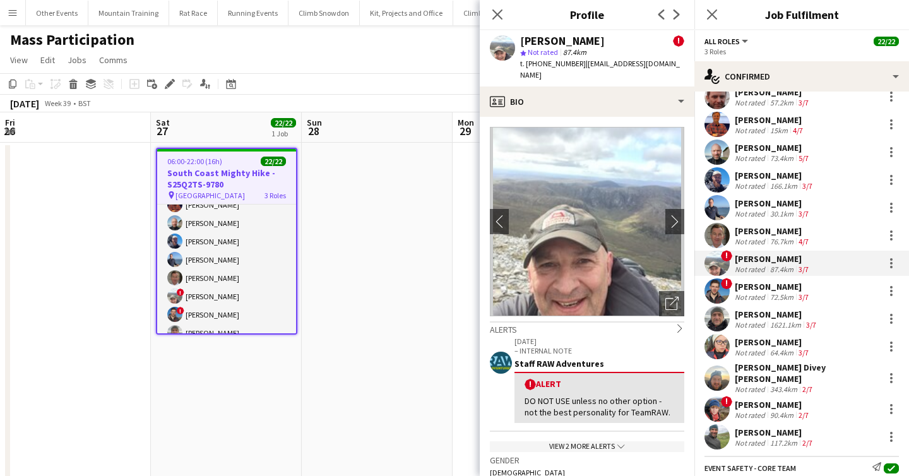
click at [757, 294] on div "Not rated" at bounding box center [751, 296] width 33 height 9
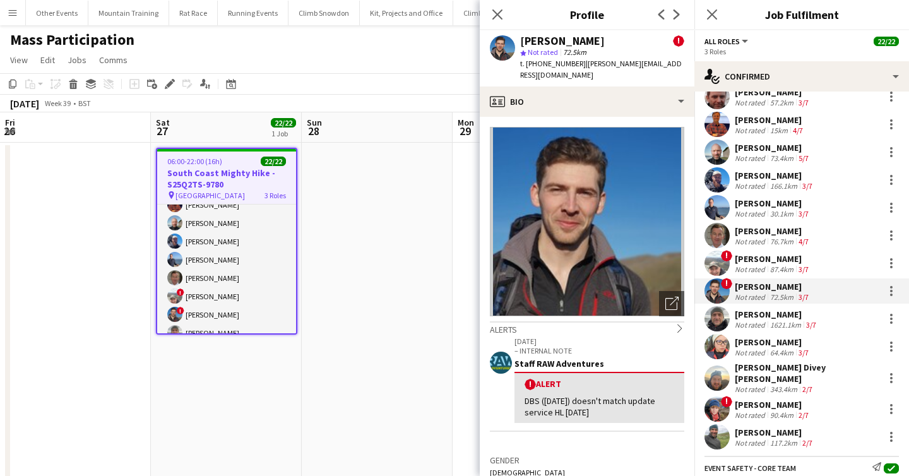
click at [767, 311] on div "[PERSON_NAME]" at bounding box center [777, 314] width 84 height 11
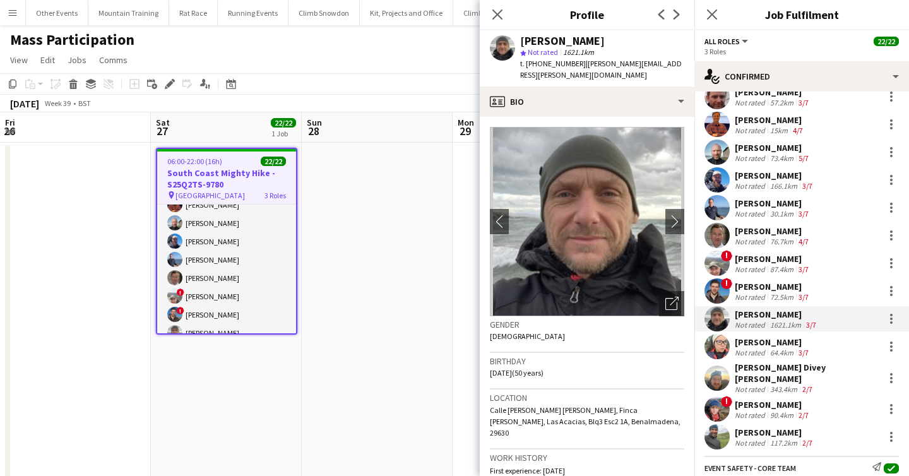
click at [744, 346] on div "[PERSON_NAME]" at bounding box center [773, 342] width 76 height 11
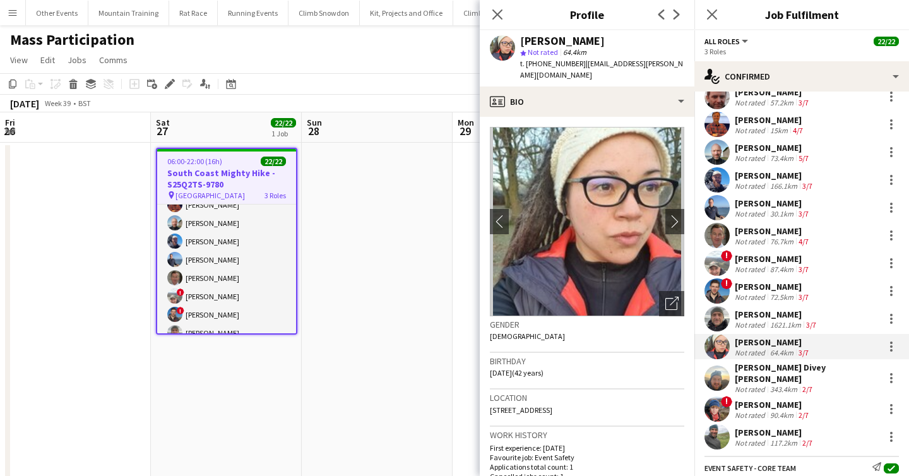
click at [793, 371] on div "[PERSON_NAME] Divey [PERSON_NAME]" at bounding box center [807, 373] width 144 height 23
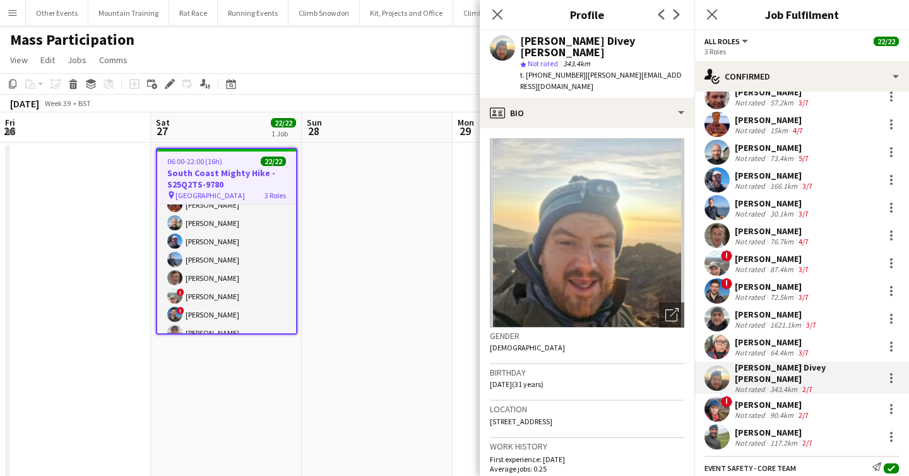
click at [797, 410] on div "2/7" at bounding box center [803, 414] width 15 height 9
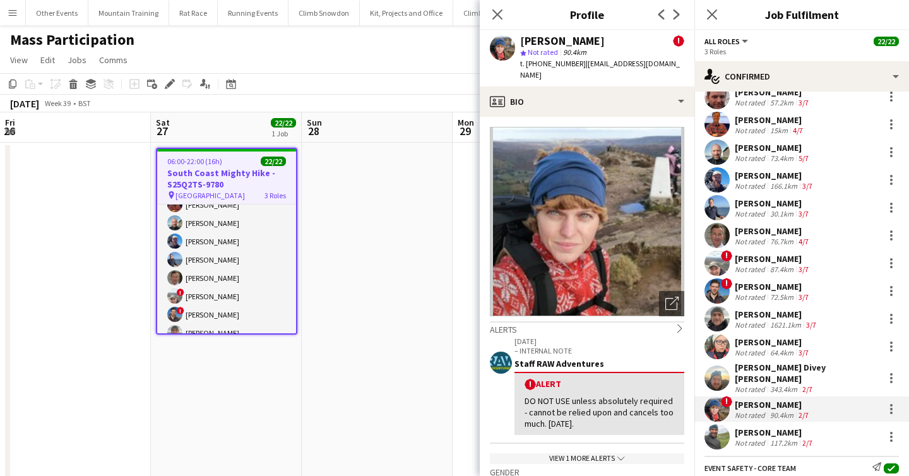
click at [756, 428] on div "[PERSON_NAME]" at bounding box center [775, 432] width 80 height 11
